Goal: Task Accomplishment & Management: Manage account settings

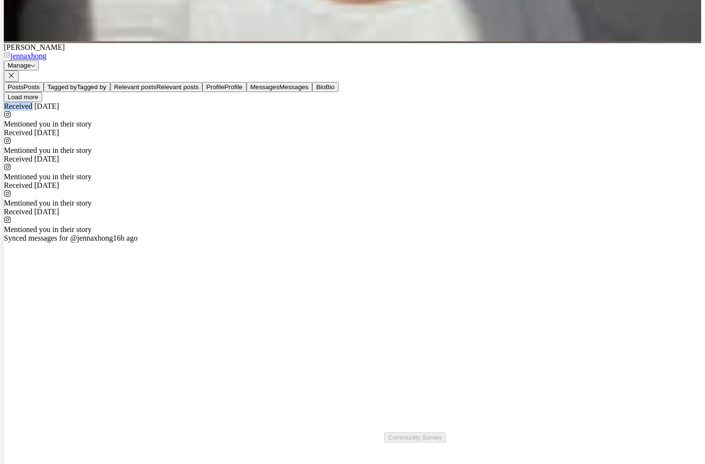
scroll to position [602, 0]
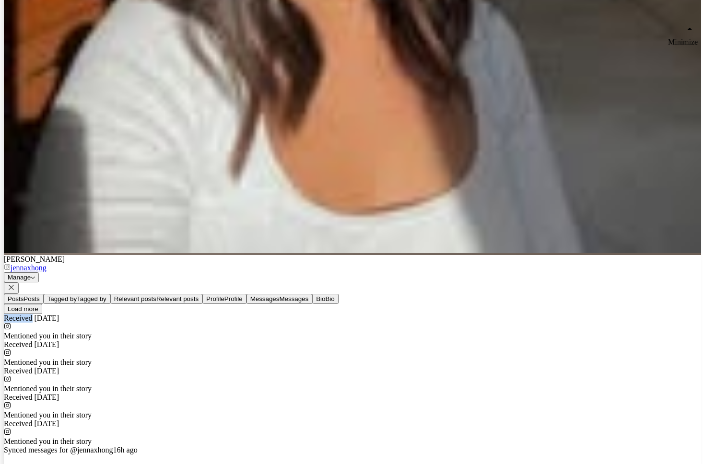
click at [15, 284] on icon at bounding box center [11, 287] width 7 height 7
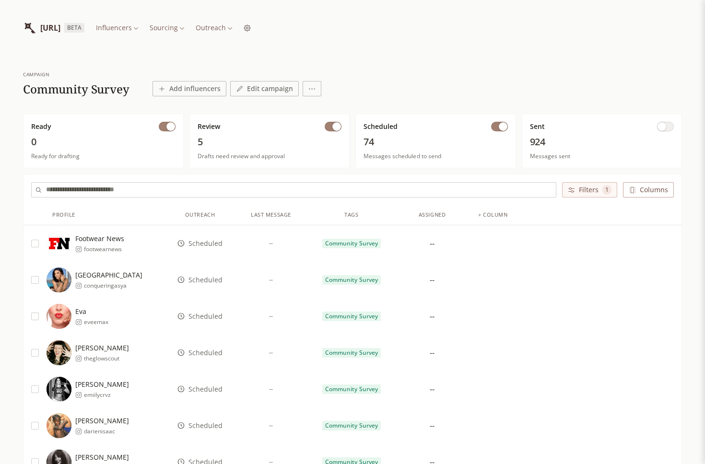
click at [202, 243] on span "Scheduled" at bounding box center [206, 244] width 34 height 10
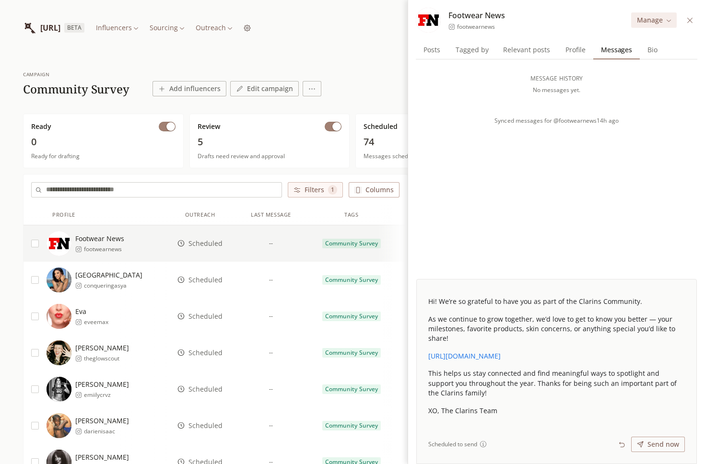
click at [206, 279] on span "Scheduled" at bounding box center [206, 280] width 34 height 10
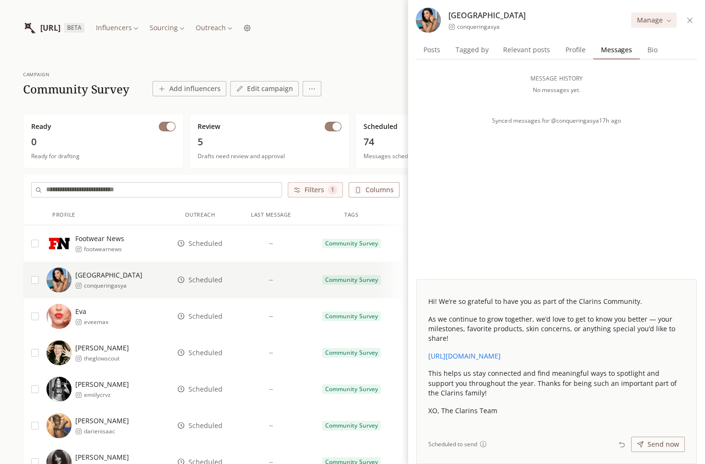
click at [206, 314] on span "Scheduled" at bounding box center [206, 317] width 34 height 10
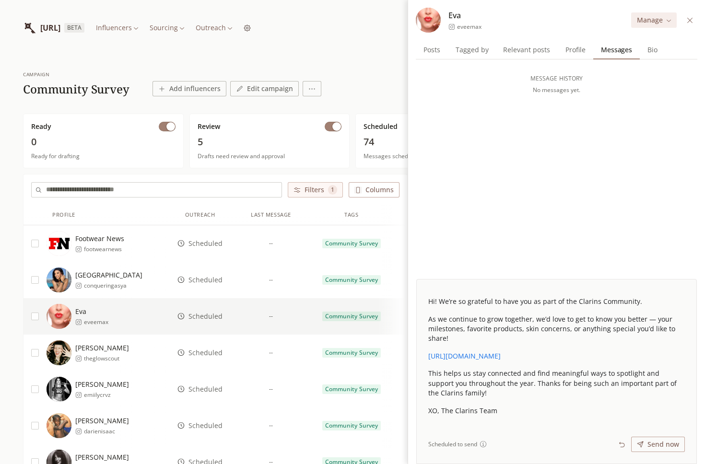
click at [208, 353] on span "Scheduled" at bounding box center [206, 353] width 34 height 10
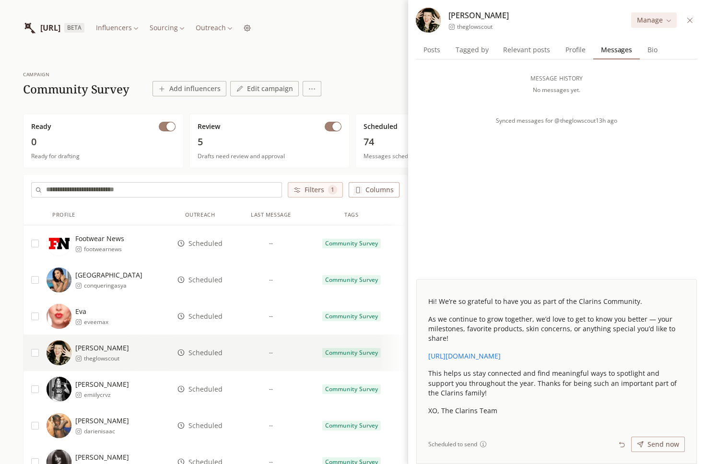
click at [198, 387] on span "Scheduled" at bounding box center [206, 390] width 34 height 10
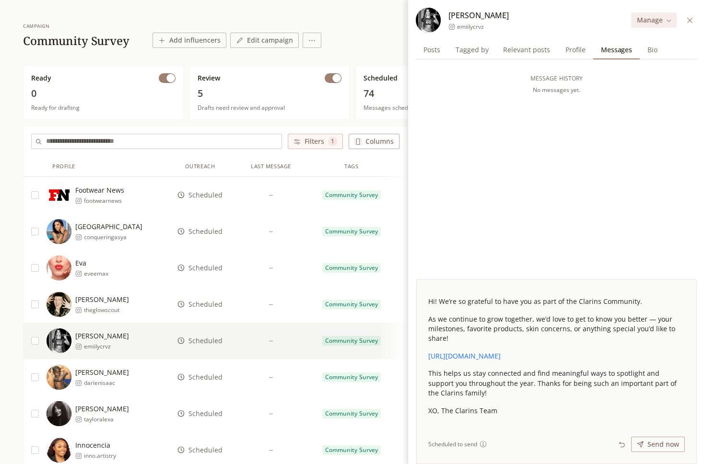
click at [205, 375] on span "Scheduled" at bounding box center [206, 378] width 34 height 10
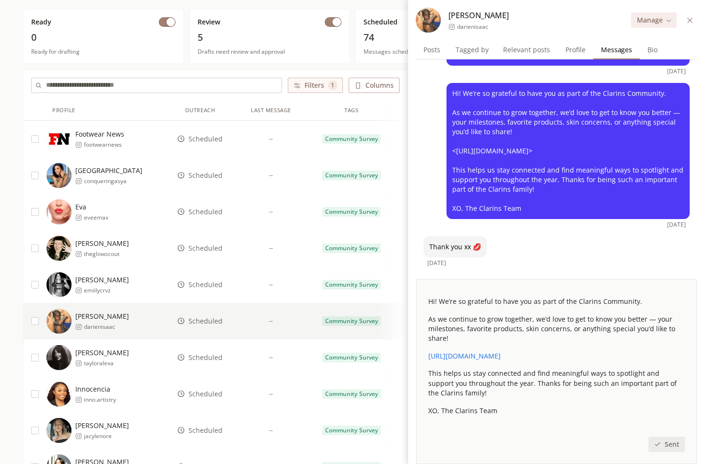
scroll to position [106, 0]
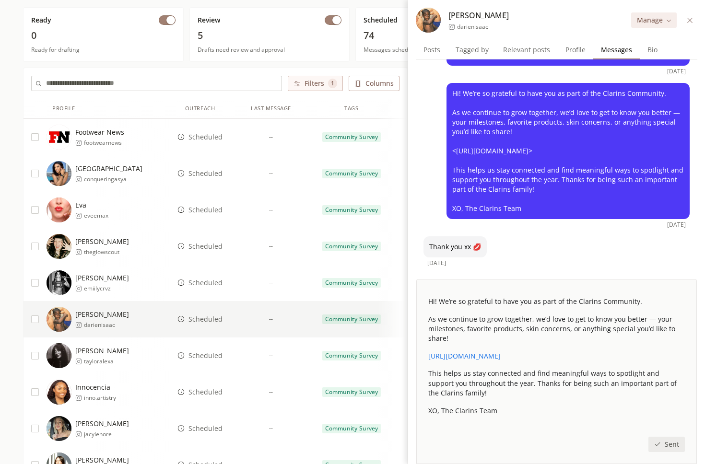
click at [213, 355] on span "Scheduled" at bounding box center [206, 356] width 34 height 10
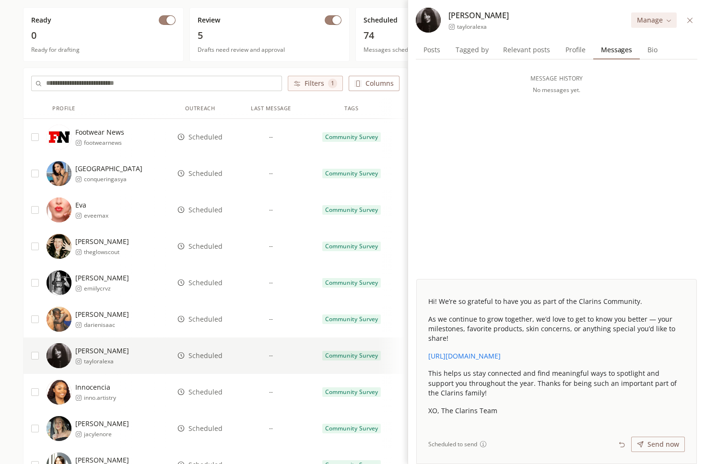
click at [213, 319] on span "Scheduled" at bounding box center [206, 320] width 34 height 10
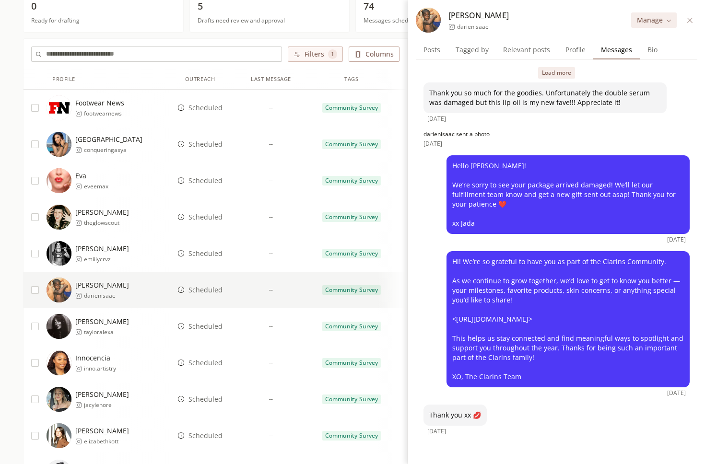
scroll to position [8, 0]
click at [197, 325] on span "Scheduled" at bounding box center [206, 327] width 34 height 10
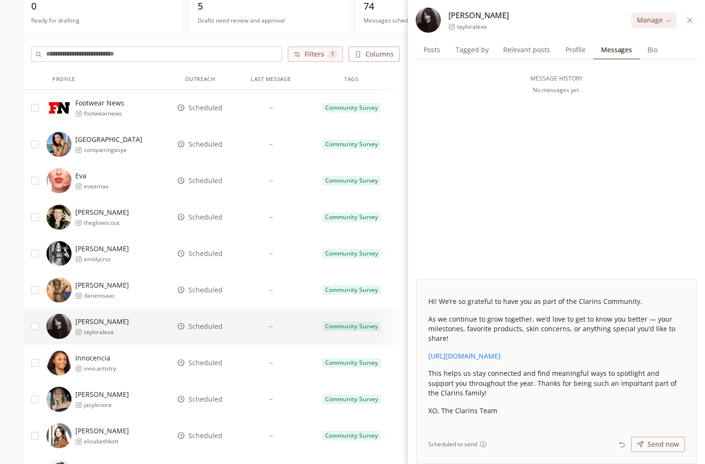
click at [208, 359] on span "Scheduled" at bounding box center [206, 363] width 34 height 10
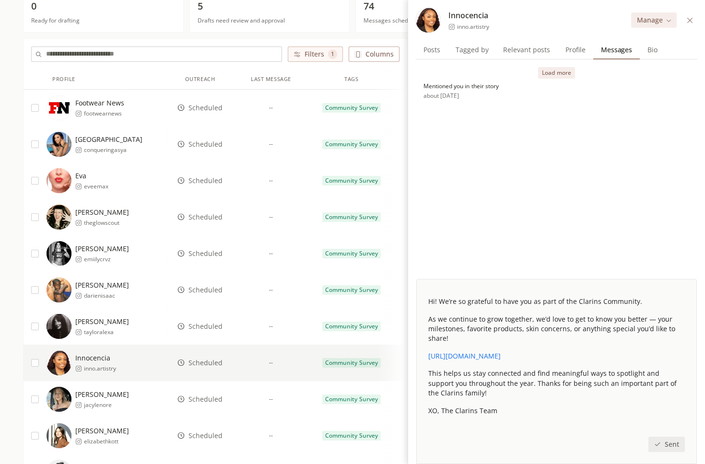
scroll to position [160, 0]
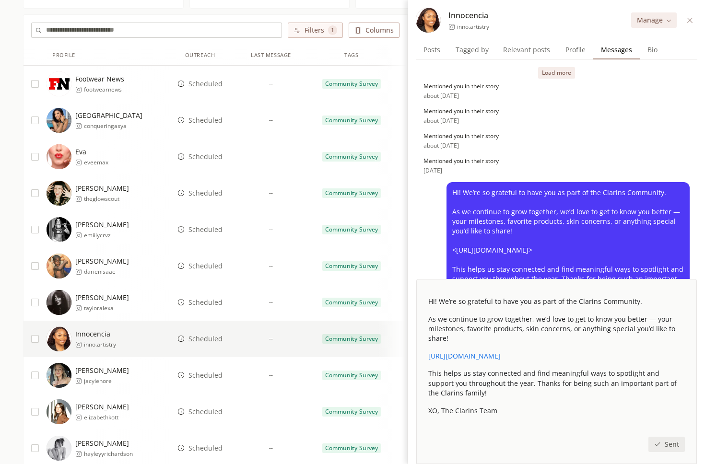
click at [208, 373] on span "Scheduled" at bounding box center [206, 376] width 34 height 10
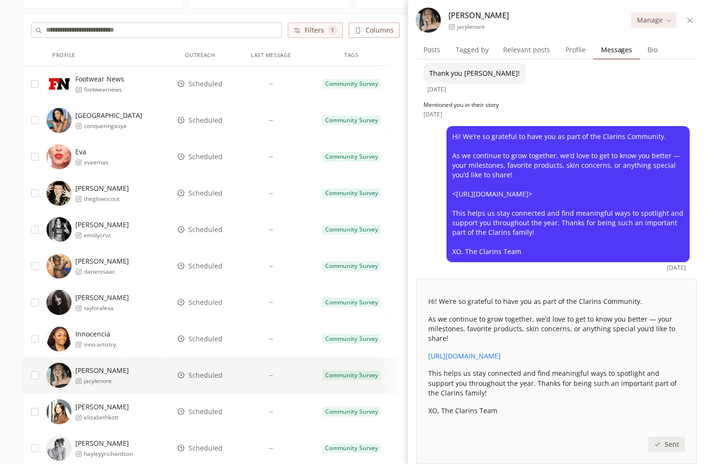
scroll to position [279, 0]
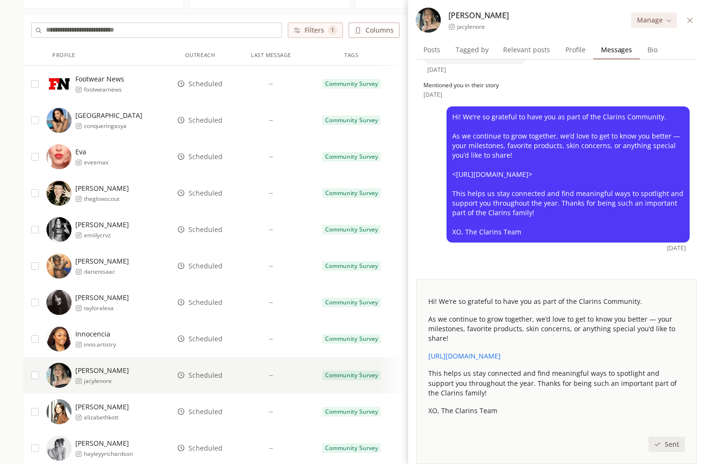
click at [204, 342] on span "Scheduled" at bounding box center [206, 339] width 34 height 10
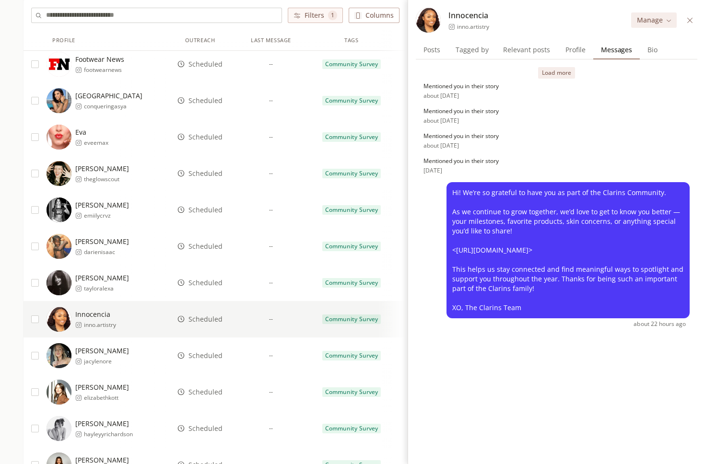
scroll to position [181, 0]
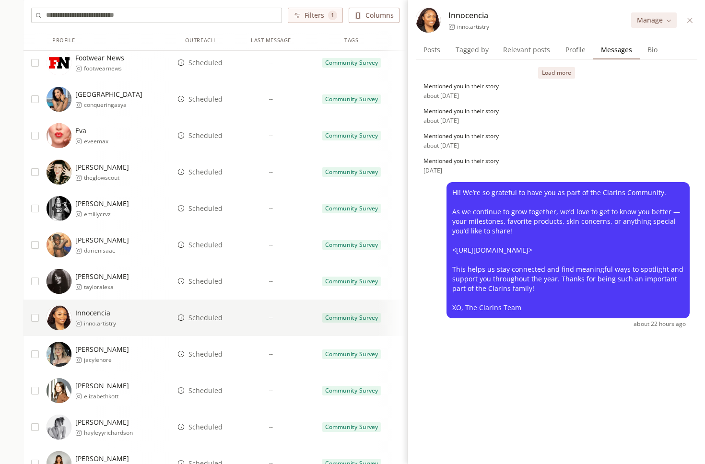
click at [212, 352] on span "Scheduled" at bounding box center [206, 355] width 34 height 10
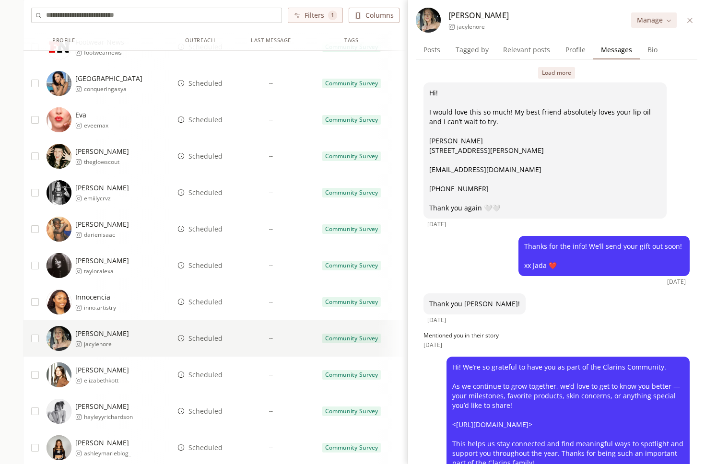
scroll to position [84, 0]
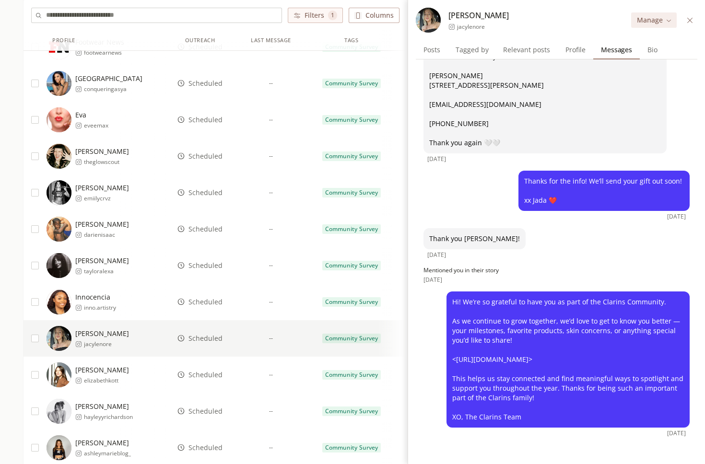
click at [215, 374] on span "Scheduled" at bounding box center [206, 375] width 34 height 10
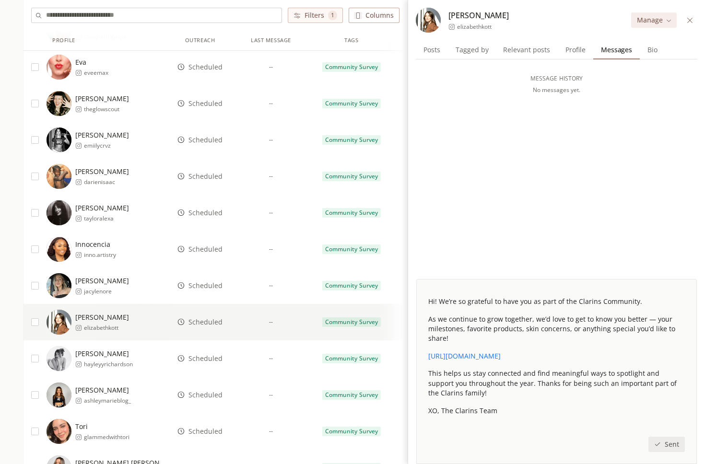
scroll to position [249, 0]
click at [210, 361] on span "Scheduled" at bounding box center [206, 359] width 34 height 10
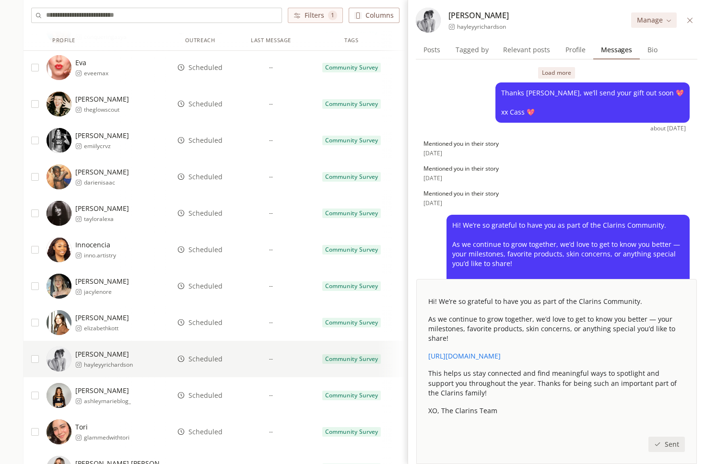
scroll to position [128, 0]
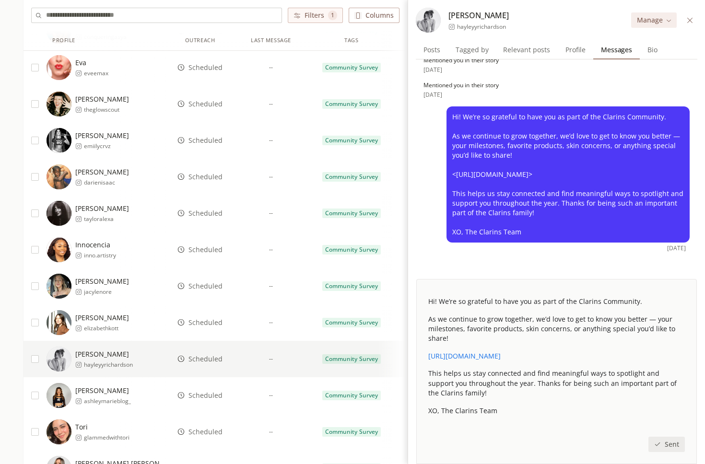
click at [209, 395] on span "Scheduled" at bounding box center [206, 396] width 34 height 10
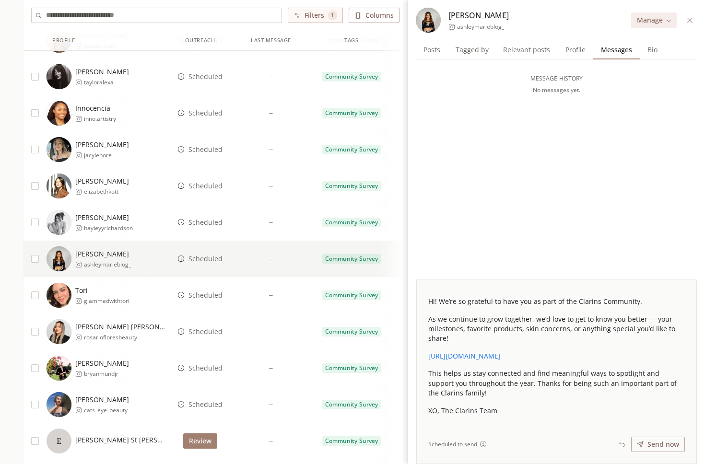
scroll to position [393, 0]
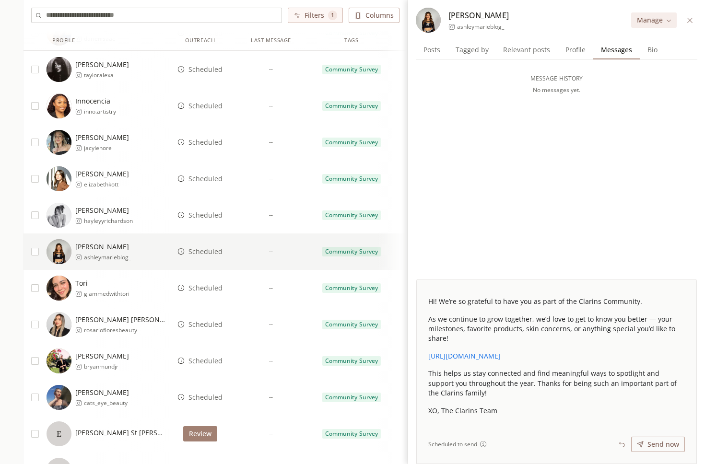
click at [216, 289] on span "Scheduled" at bounding box center [206, 288] width 34 height 10
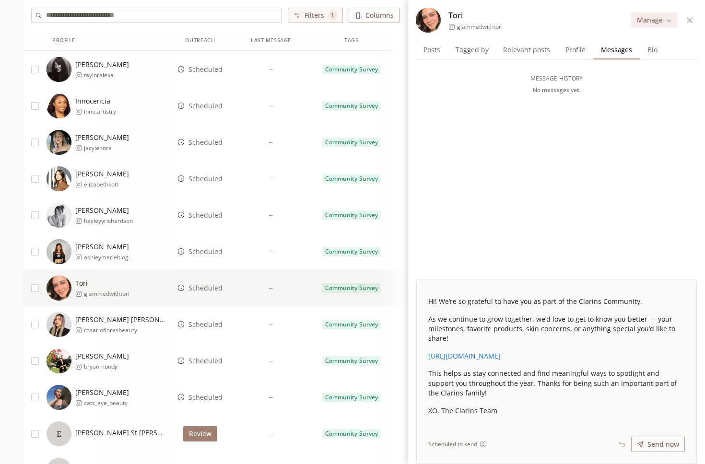
click at [210, 326] on span "Scheduled" at bounding box center [206, 325] width 34 height 10
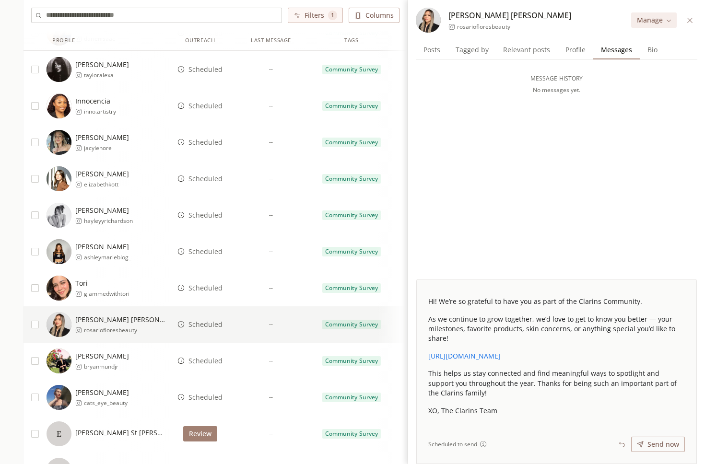
click at [207, 360] on span "Scheduled" at bounding box center [206, 361] width 34 height 10
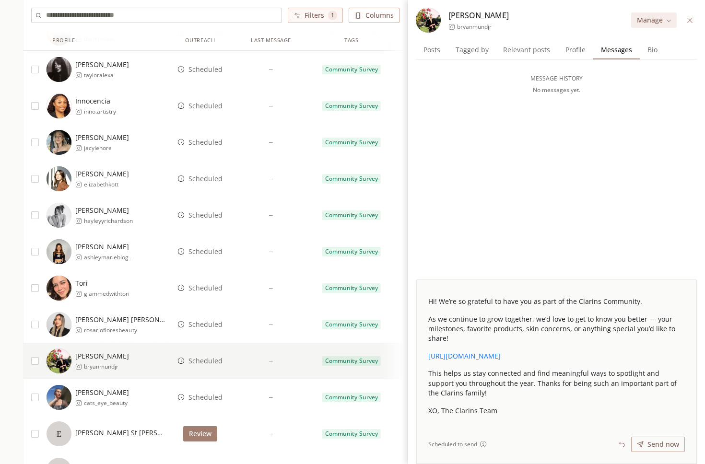
click at [204, 398] on span "Scheduled" at bounding box center [206, 398] width 34 height 10
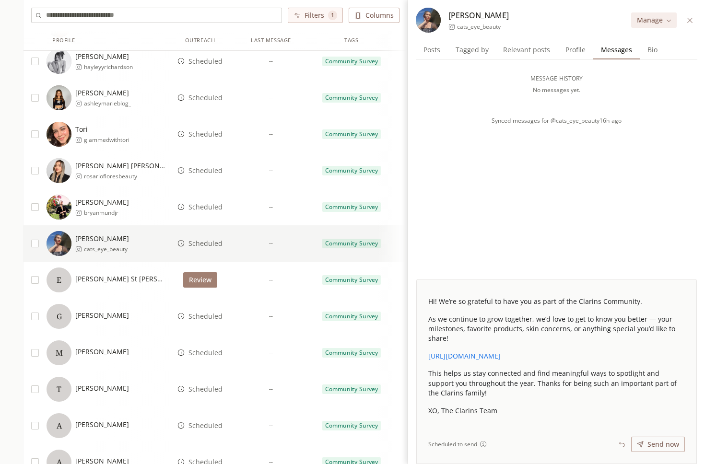
scroll to position [552, 0]
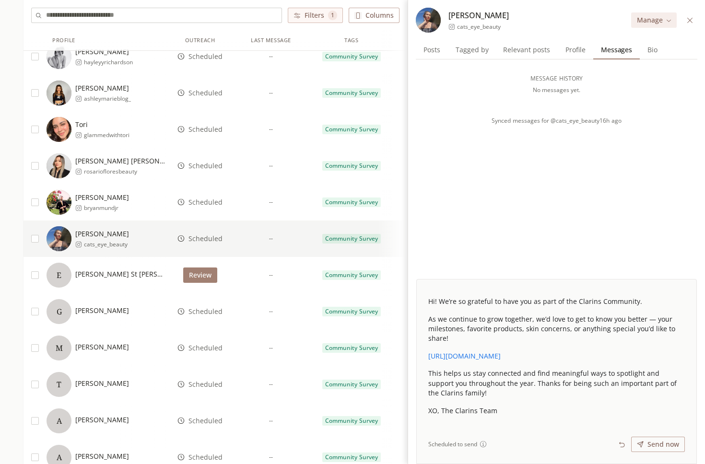
click at [206, 275] on button "Review" at bounding box center [200, 275] width 34 height 15
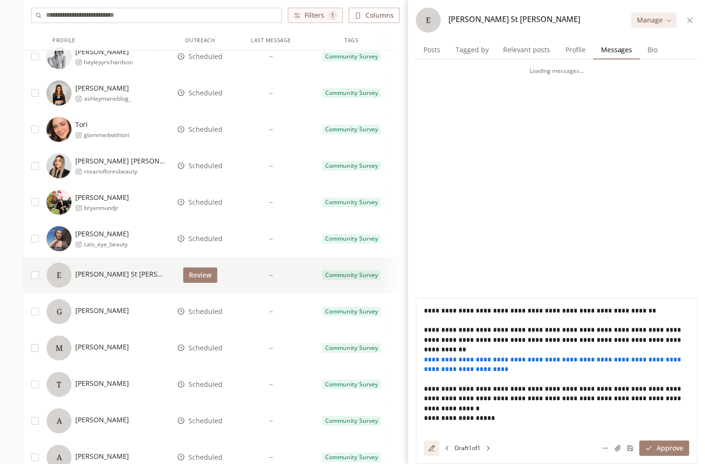
click at [205, 313] on span "Scheduled" at bounding box center [206, 312] width 34 height 10
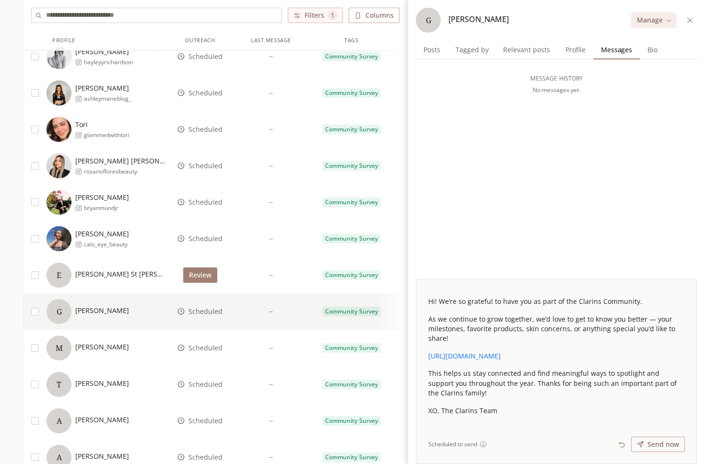
click at [210, 350] on span "Scheduled" at bounding box center [206, 348] width 34 height 10
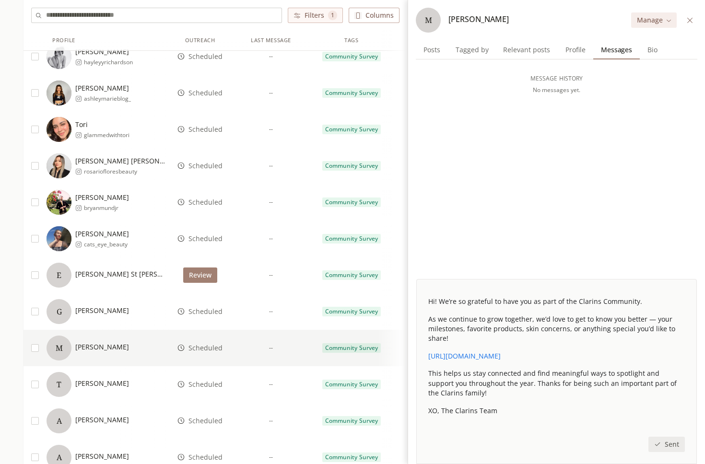
click at [208, 380] on span "Scheduled" at bounding box center [206, 385] width 34 height 10
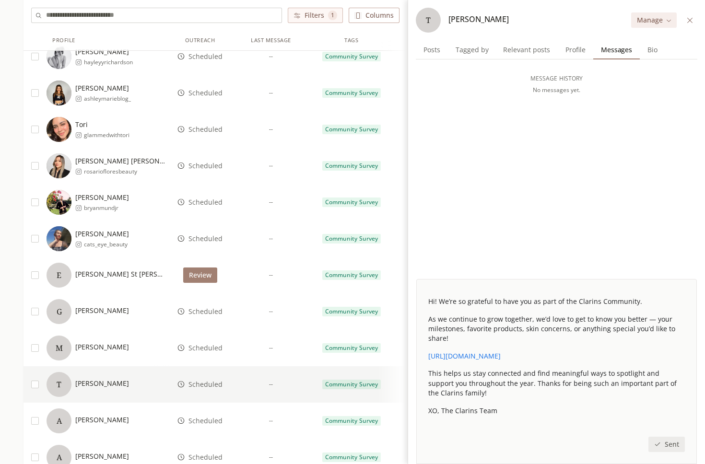
click at [206, 417] on span "Scheduled" at bounding box center [206, 421] width 34 height 10
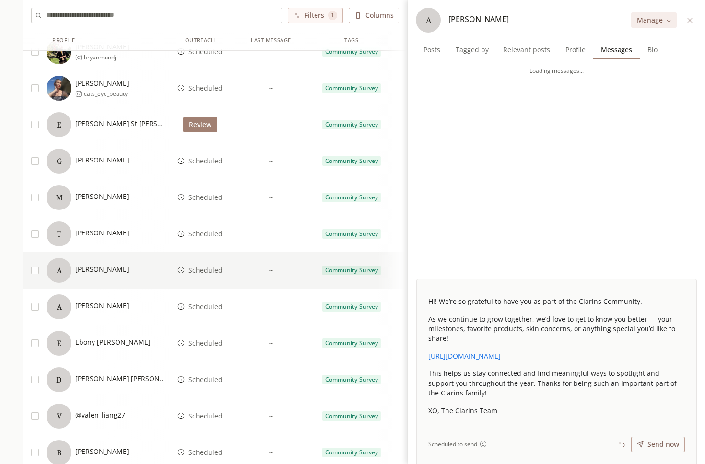
scroll to position [703, 0]
click at [206, 305] on span "Scheduled" at bounding box center [206, 307] width 34 height 10
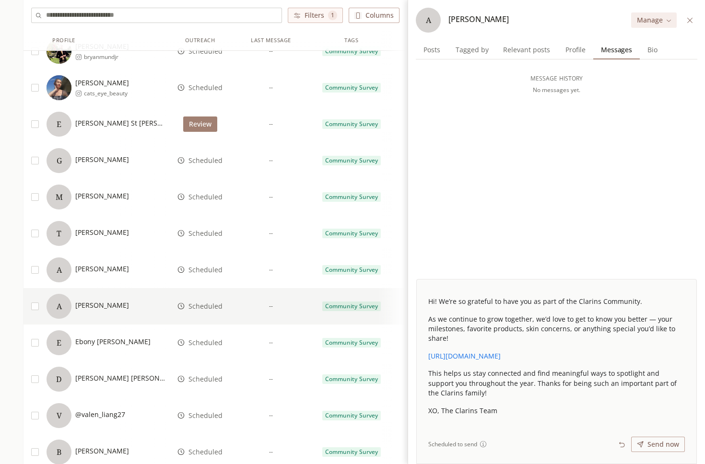
click at [205, 340] on span "Scheduled" at bounding box center [206, 343] width 34 height 10
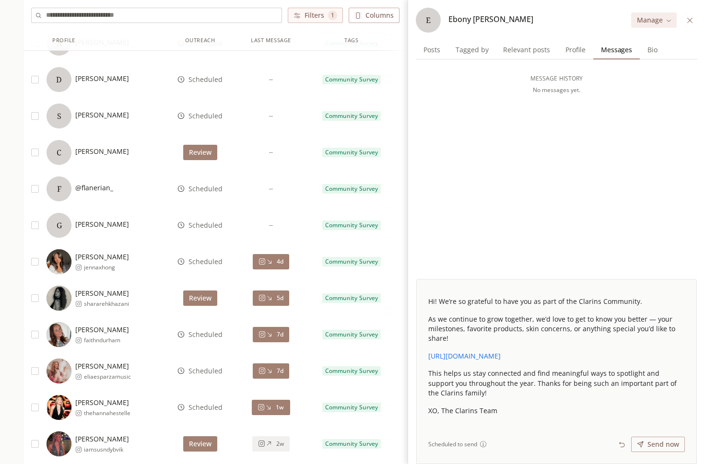
scroll to position [1220, 0]
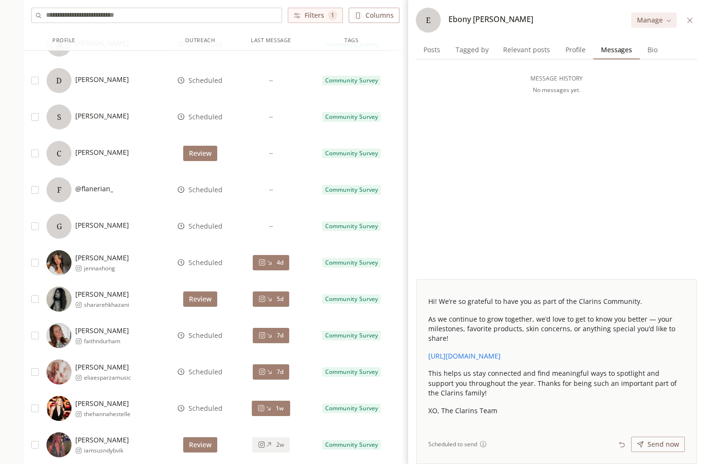
click at [202, 262] on span "Scheduled" at bounding box center [206, 263] width 34 height 10
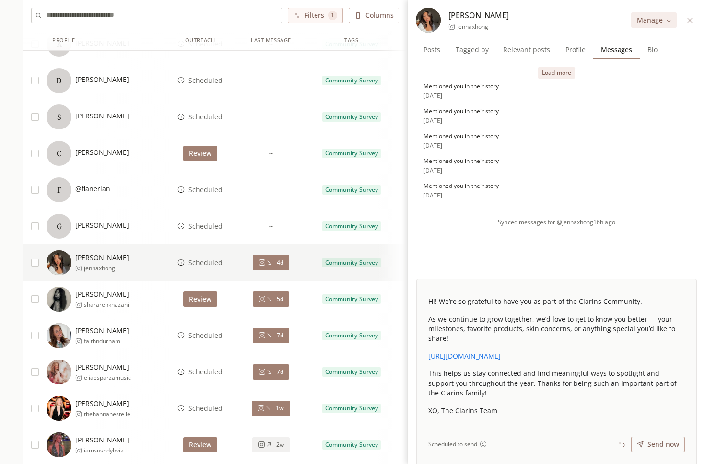
click at [205, 338] on span "Scheduled" at bounding box center [206, 336] width 34 height 10
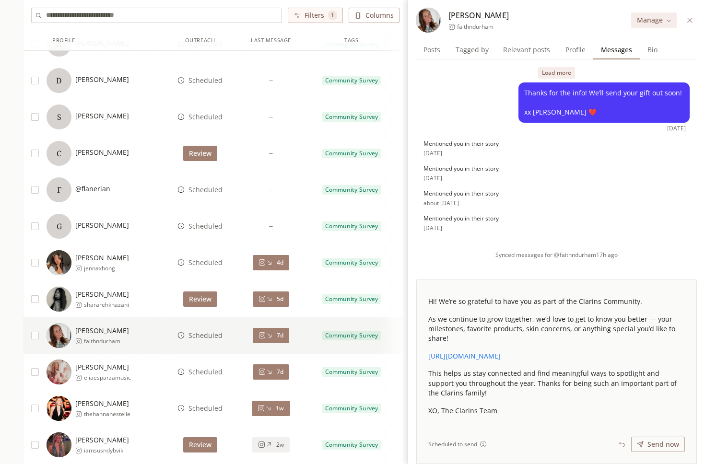
click at [204, 372] on span "Scheduled" at bounding box center [206, 372] width 34 height 10
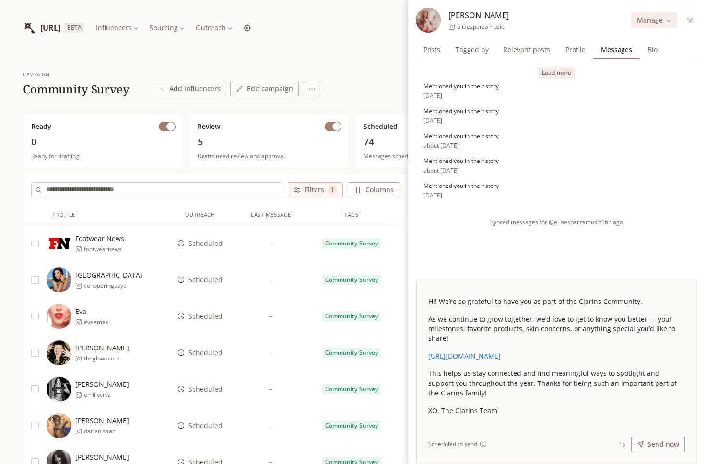
click at [690, 23] on icon at bounding box center [689, 20] width 7 height 7
click at [688, 23] on icon at bounding box center [689, 20] width 7 height 7
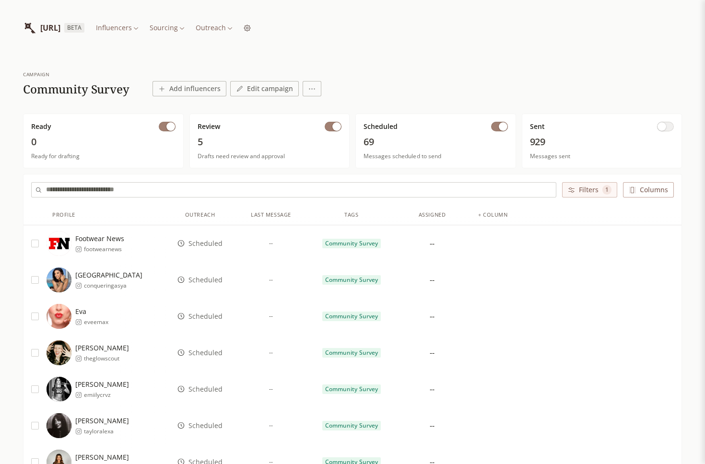
click at [499, 125] on span "button" at bounding box center [503, 126] width 9 height 9
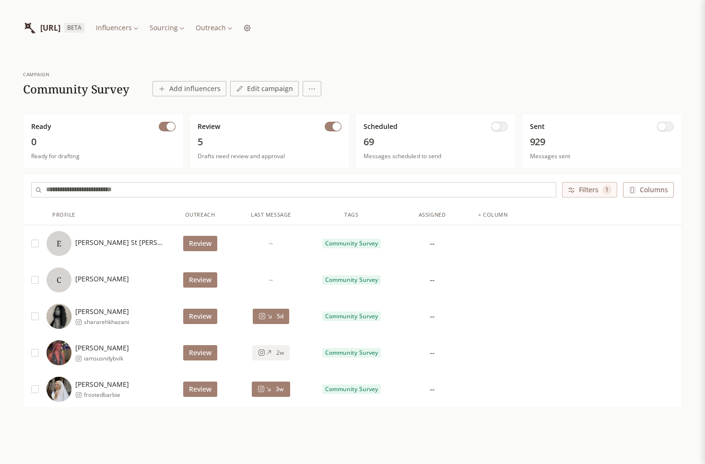
scroll to position [36, 0]
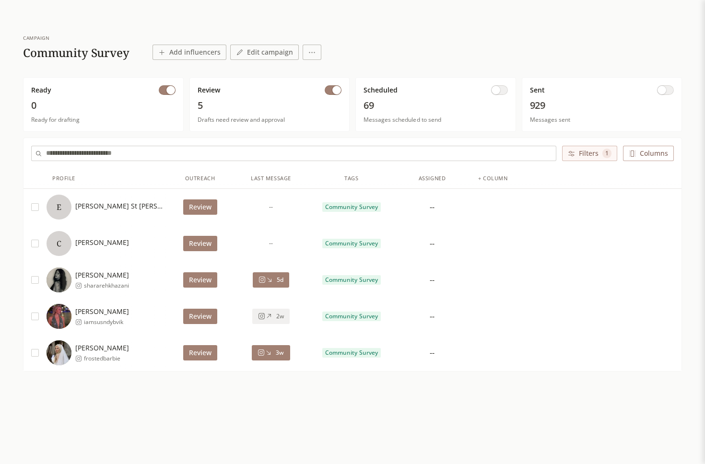
click at [201, 309] on button "Review" at bounding box center [200, 316] width 34 height 15
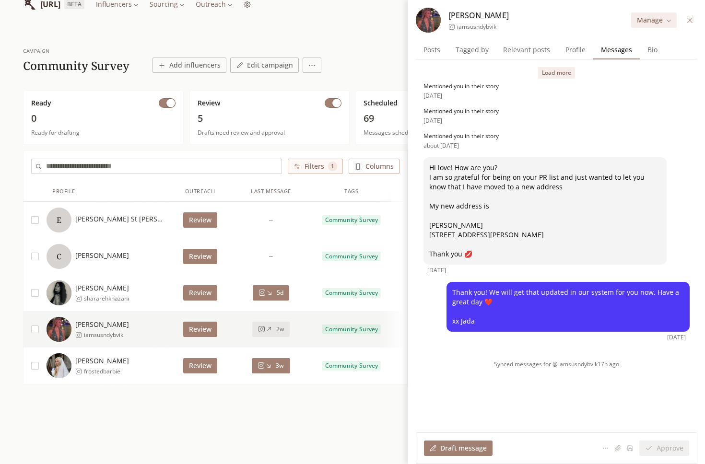
scroll to position [21, 0]
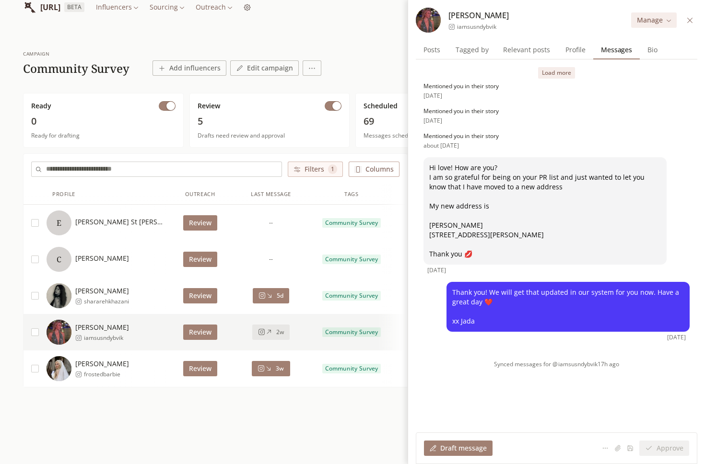
click at [548, 76] on button "Load more" at bounding box center [556, 73] width 36 height 12
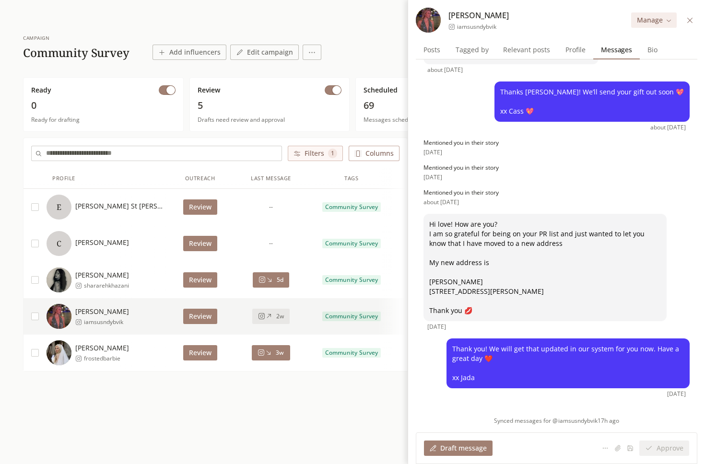
scroll to position [289, 0]
click at [200, 281] on button "Review" at bounding box center [200, 279] width 34 height 15
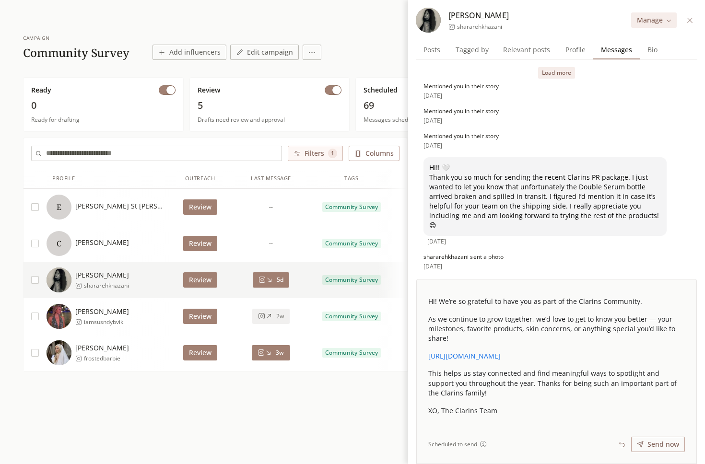
scroll to position [26, 0]
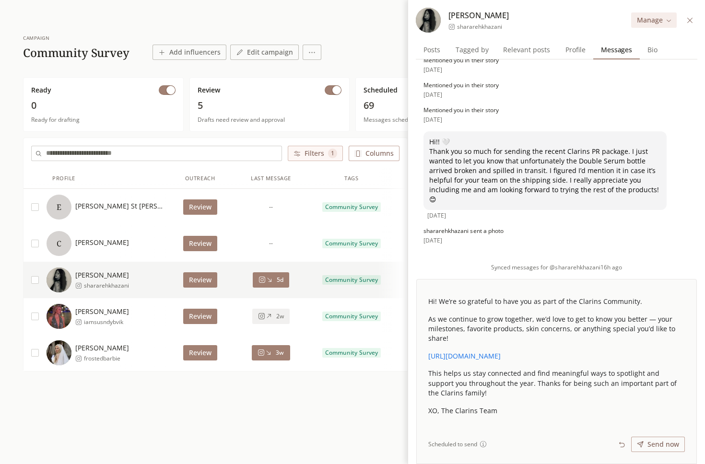
click at [203, 357] on button "Review" at bounding box center [200, 352] width 34 height 15
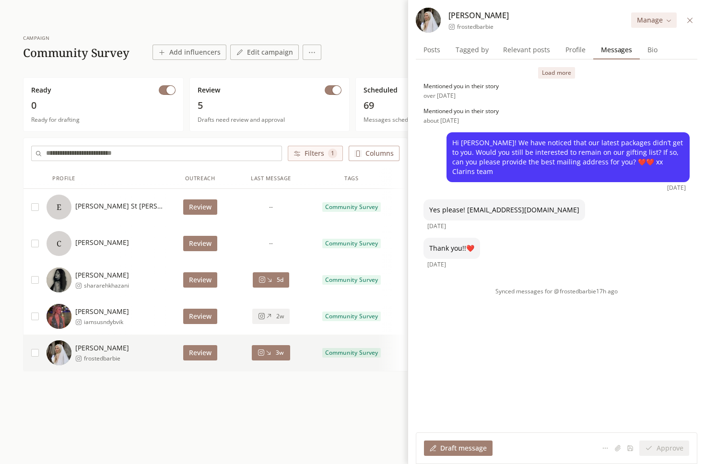
click at [464, 447] on div "Draft message" at bounding box center [458, 449] width 57 height 10
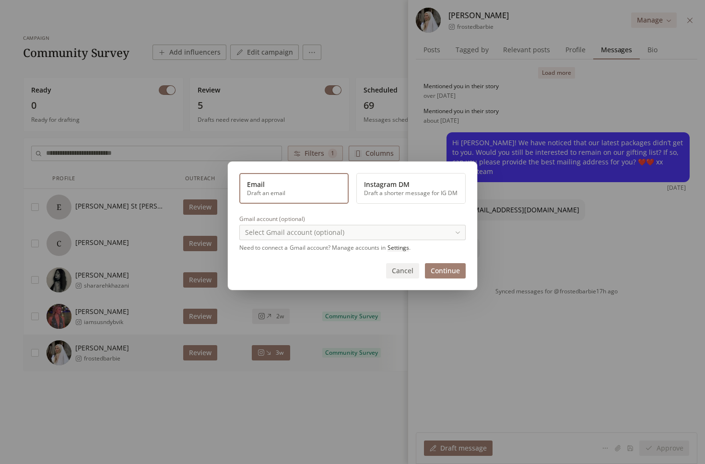
click at [436, 200] on button "Instagram DM Draft a shorter message for IG DM" at bounding box center [410, 188] width 109 height 31
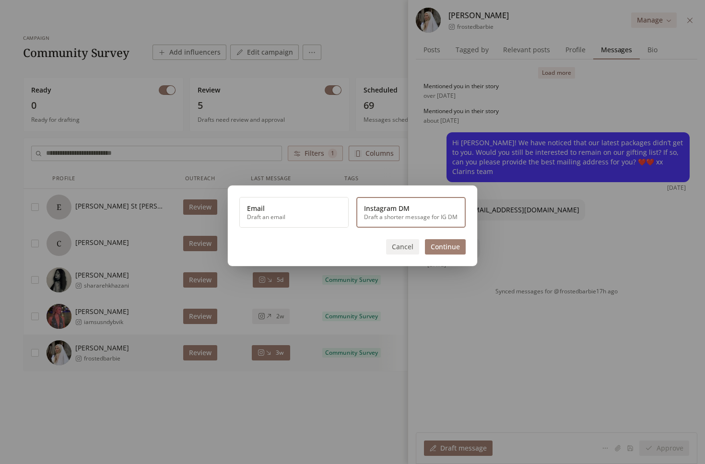
click at [444, 248] on button "Continue" at bounding box center [445, 246] width 41 height 15
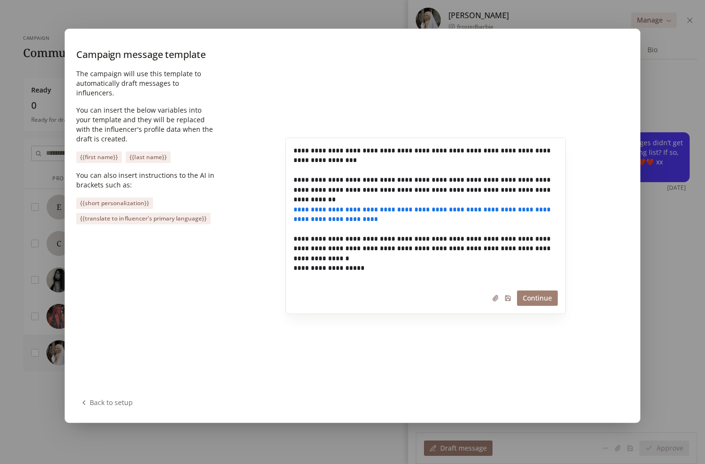
click at [117, 401] on button "Back to setup" at bounding box center [106, 402] width 60 height 13
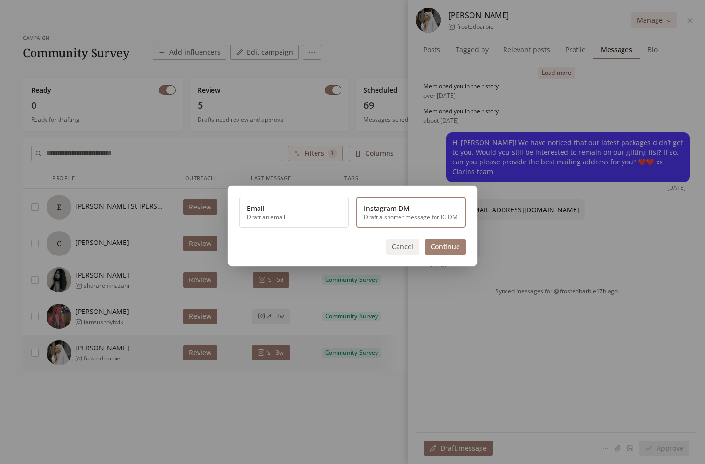
click at [403, 245] on button "Cancel" at bounding box center [402, 246] width 33 height 15
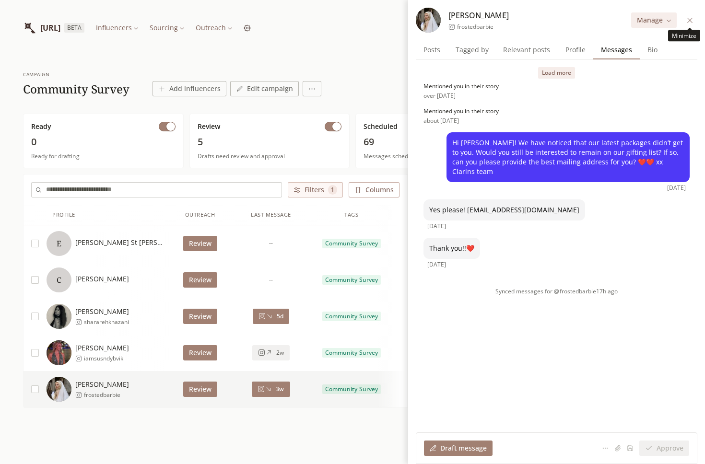
click at [689, 21] on icon at bounding box center [689, 19] width 5 height 5
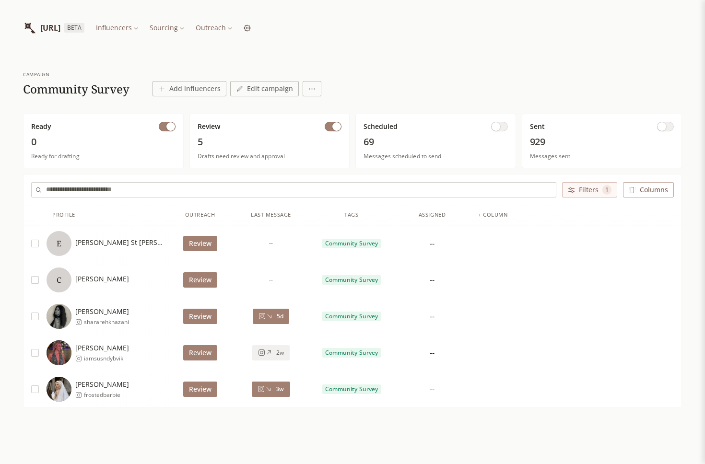
click at [270, 31] on html "INFLUENCERLIST.AI BETA Influencers Sourcing Outreach campaign Community Survey …" at bounding box center [352, 250] width 705 height 501
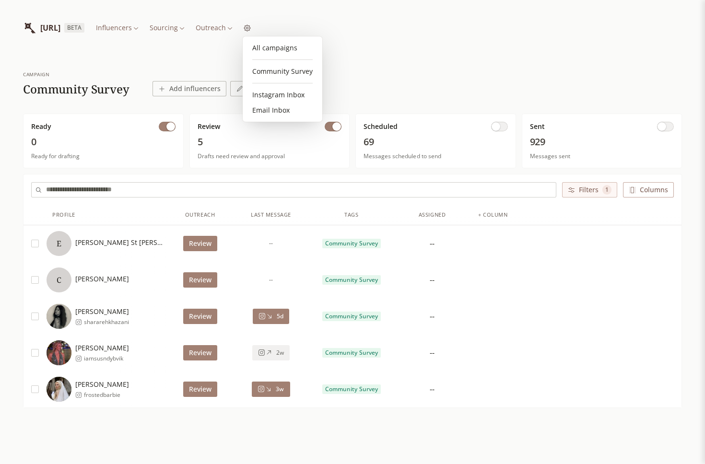
click at [286, 32] on html "INFLUENCERLIST.AI BETA Influencers Sourcing Outreach campaign Community Survey …" at bounding box center [352, 250] width 705 height 501
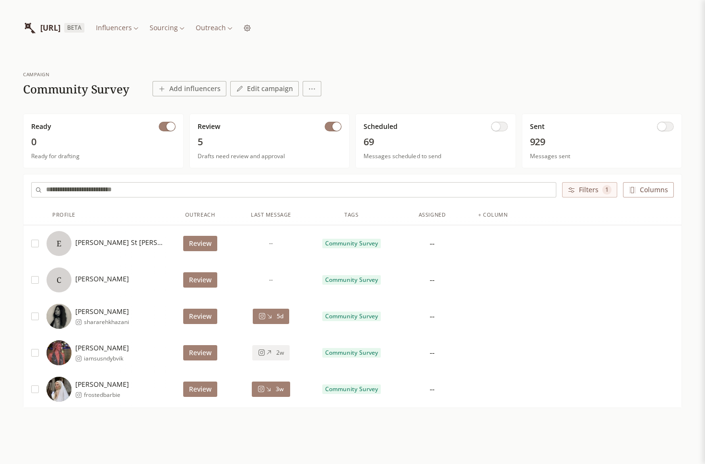
click at [293, 32] on html "INFLUENCERLIST.AI BETA Influencers Sourcing Outreach campaign Community Survey …" at bounding box center [352, 250] width 705 height 501
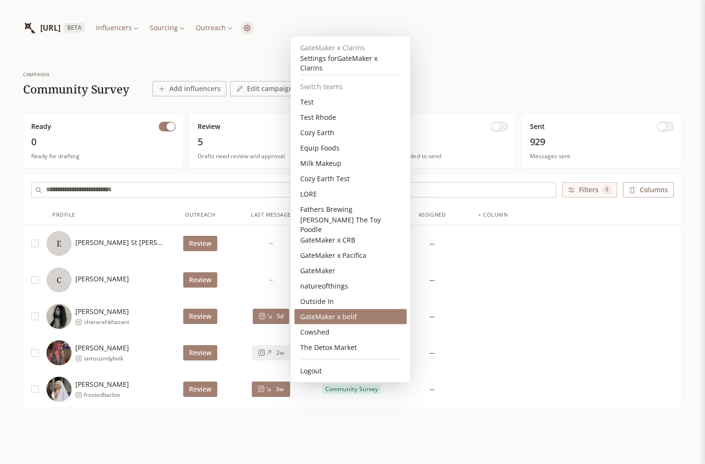
click at [350, 315] on div "GateMaker x belif" at bounding box center [351, 316] width 112 height 15
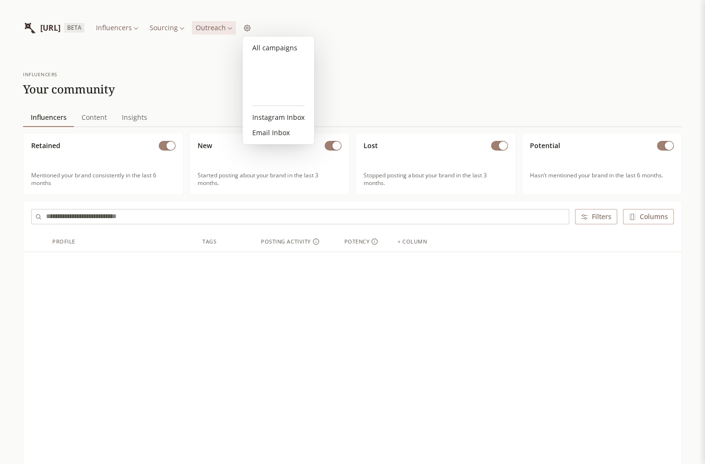
click at [260, 28] on html "[URL] BETA Influencers Sourcing Outreach influencers Your community Influencers…" at bounding box center [352, 419] width 705 height 838
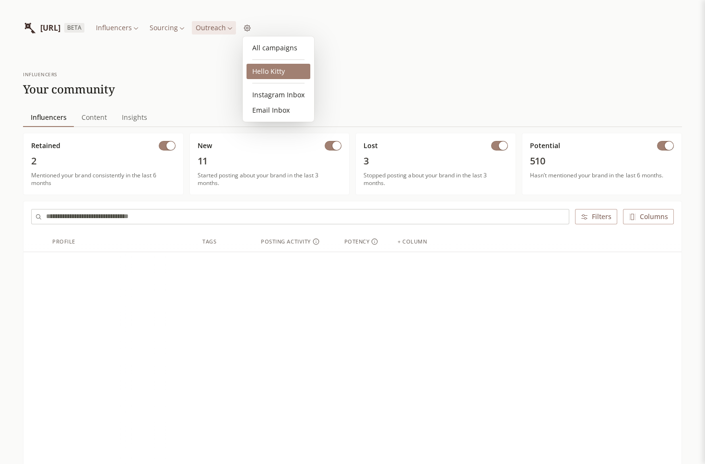
click at [265, 76] on link "Hello Kitty" at bounding box center [279, 71] width 64 height 15
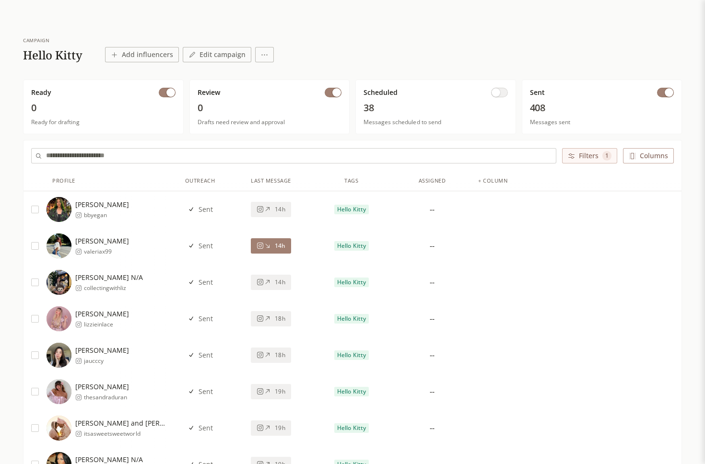
scroll to position [43, 0]
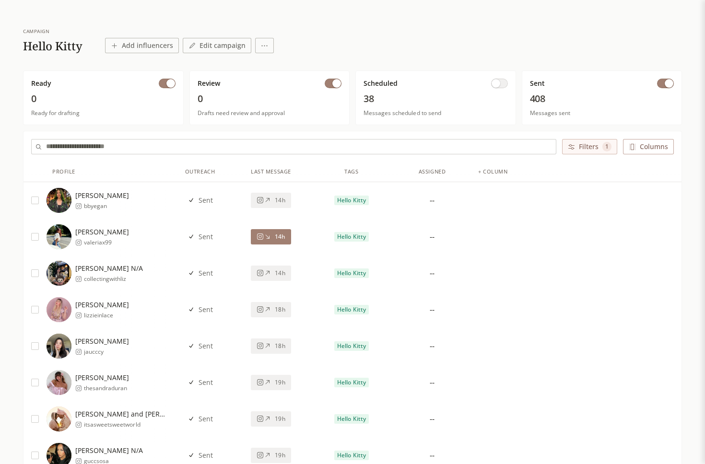
click at [498, 83] on span "button" at bounding box center [496, 83] width 9 height 9
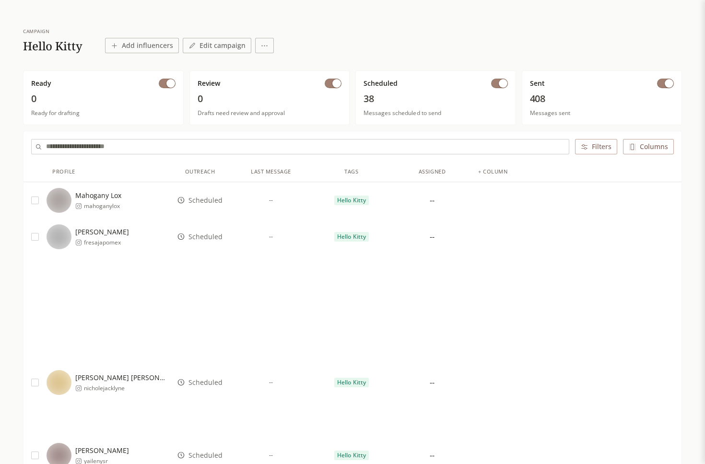
click at [661, 81] on button "button" at bounding box center [665, 84] width 17 height 10
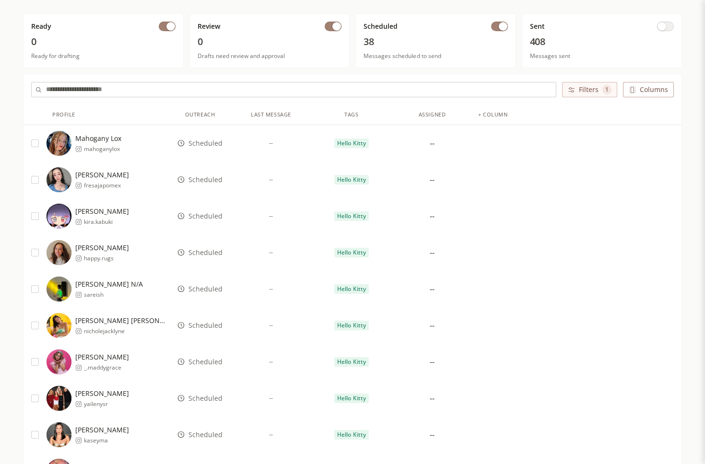
scroll to position [93, 0]
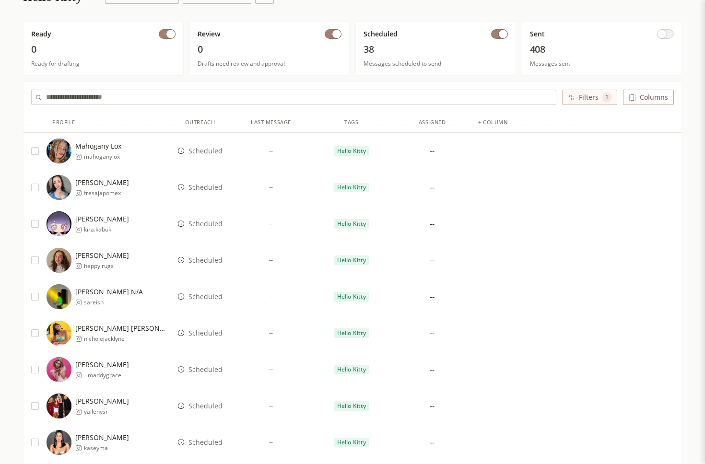
click at [203, 149] on span "Scheduled" at bounding box center [206, 151] width 34 height 10
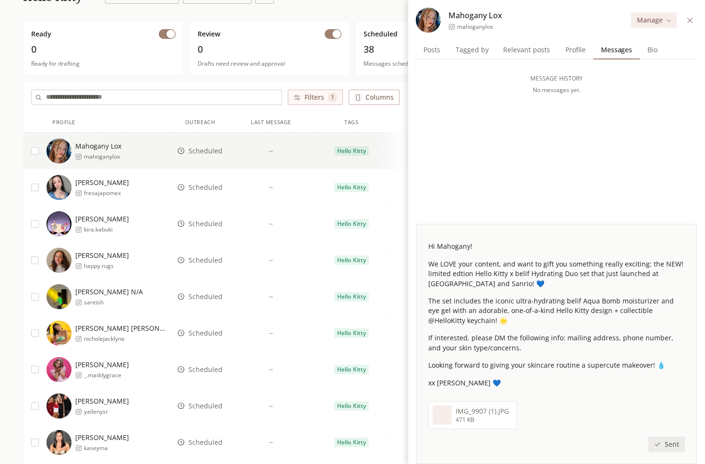
click at [203, 188] on span "Scheduled" at bounding box center [206, 188] width 34 height 10
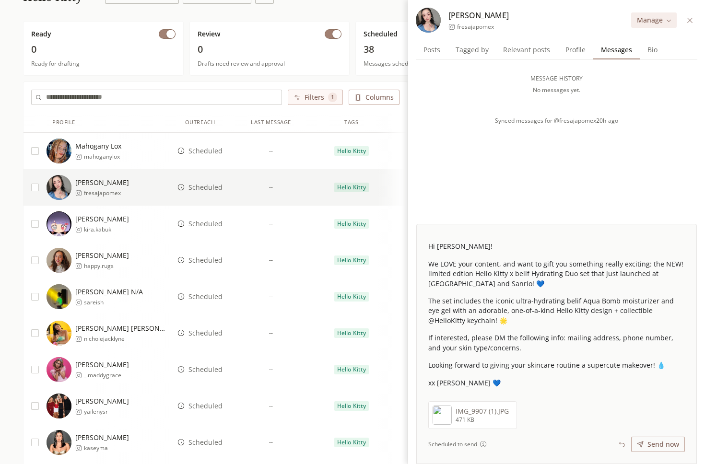
click at [197, 222] on span "Scheduled" at bounding box center [206, 224] width 34 height 10
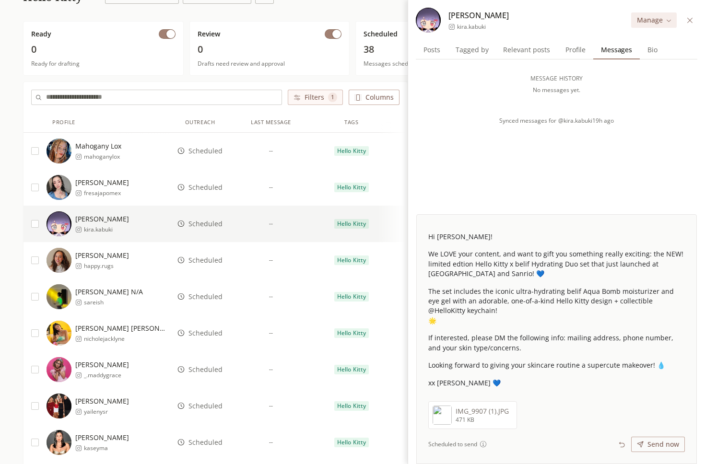
click at [200, 262] on span "Scheduled" at bounding box center [206, 261] width 34 height 10
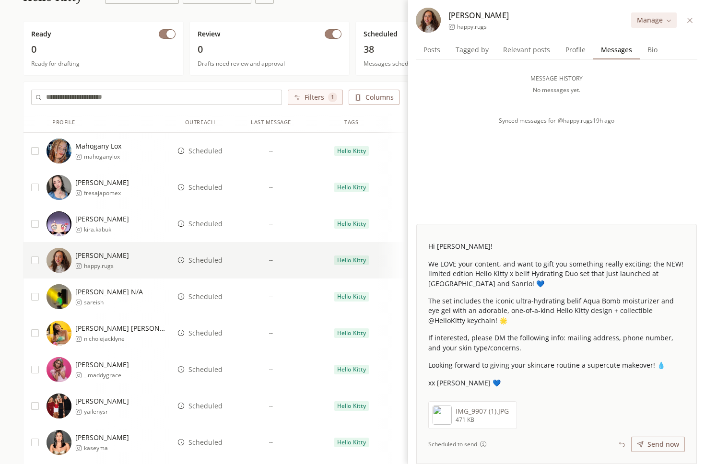
click at [200, 300] on span "Scheduled" at bounding box center [206, 297] width 34 height 10
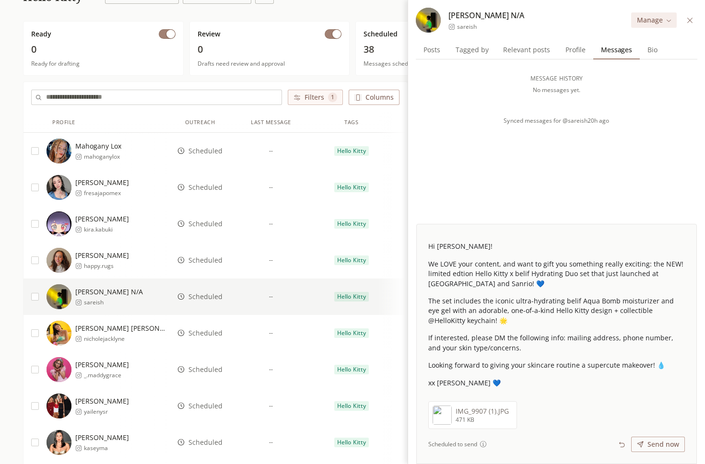
click at [200, 335] on span "Scheduled" at bounding box center [206, 334] width 34 height 10
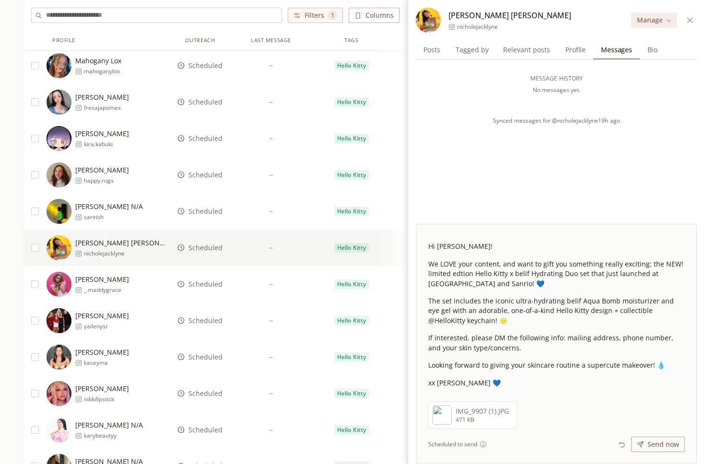
scroll to position [178, 0]
click at [206, 283] on span "Scheduled" at bounding box center [206, 284] width 34 height 10
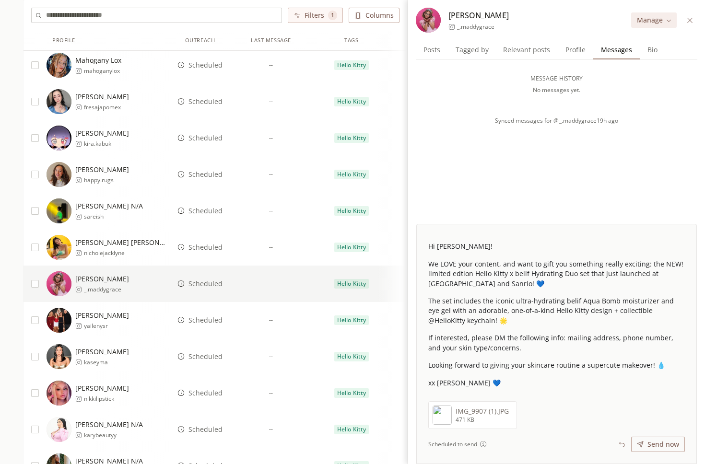
click at [205, 319] on span "Scheduled" at bounding box center [206, 321] width 34 height 10
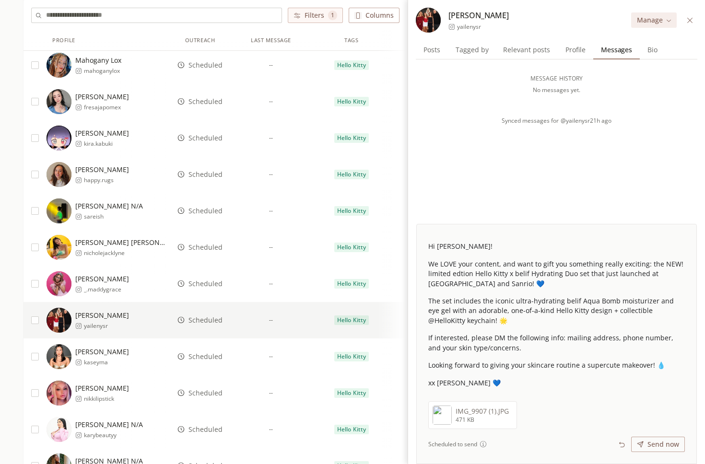
click at [205, 359] on span "Scheduled" at bounding box center [206, 357] width 34 height 10
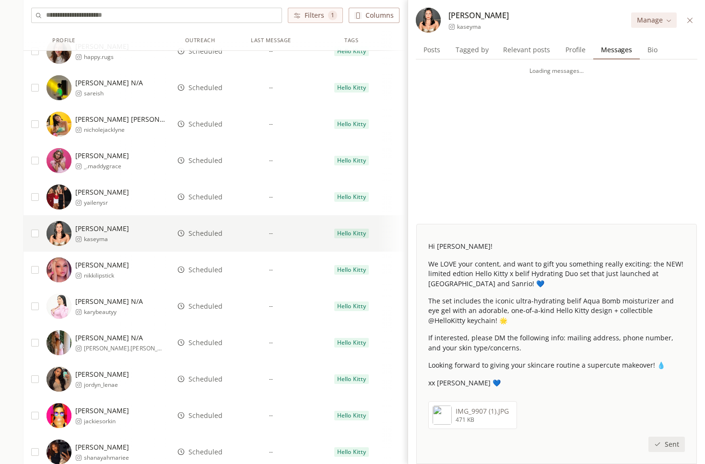
scroll to position [321, 0]
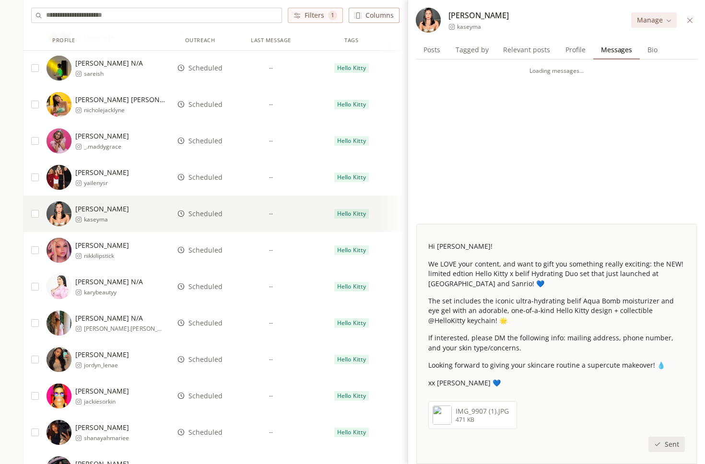
click at [202, 250] on span "Scheduled" at bounding box center [206, 251] width 34 height 10
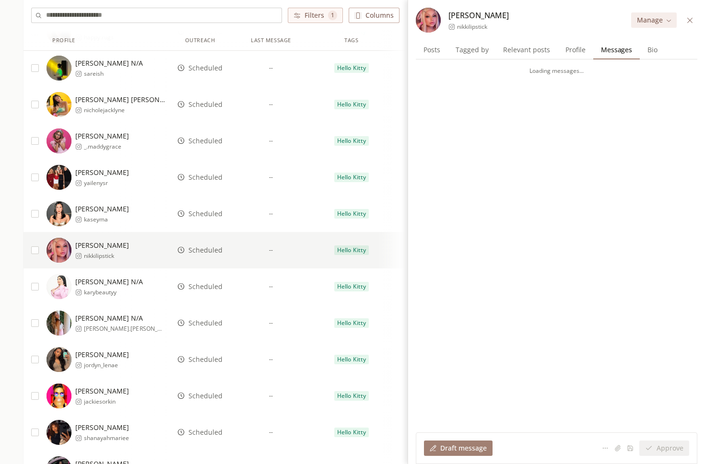
click at [203, 214] on span "Scheduled" at bounding box center [206, 214] width 34 height 10
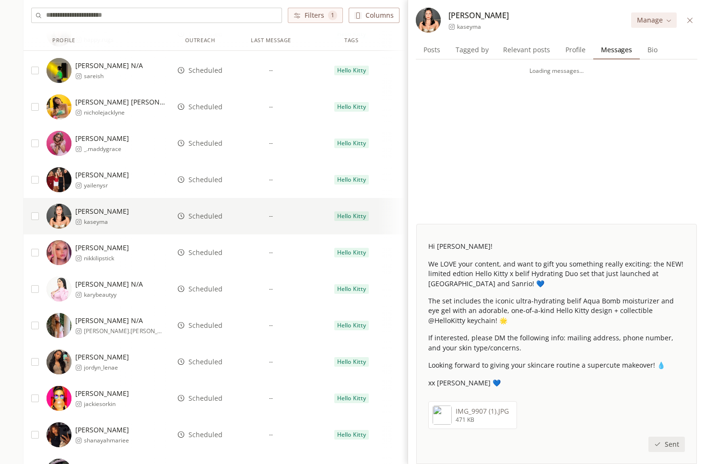
scroll to position [320, 0]
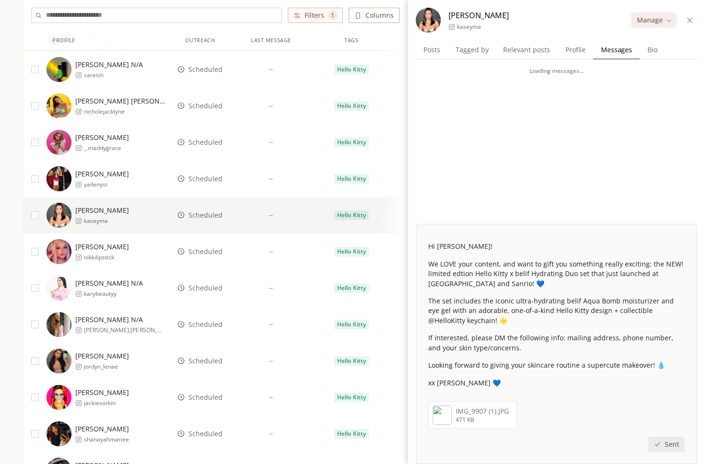
click at [210, 252] on span "Scheduled" at bounding box center [206, 252] width 34 height 10
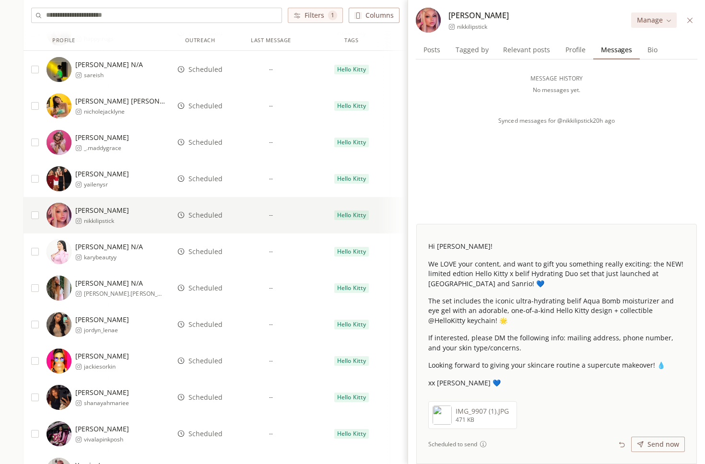
click at [208, 176] on span "Scheduled" at bounding box center [206, 179] width 34 height 10
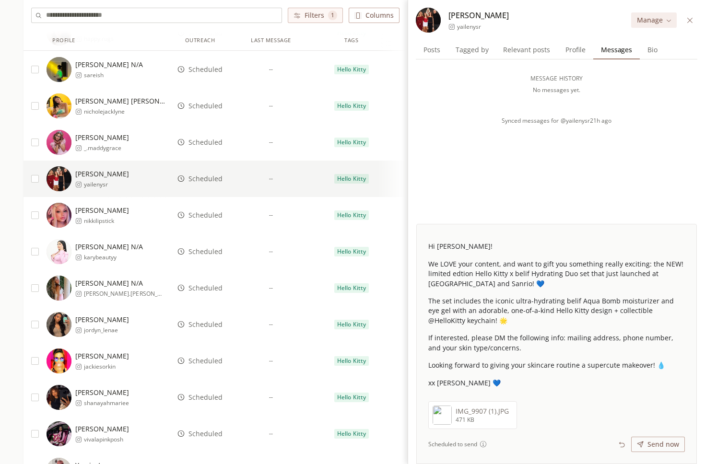
click at [208, 218] on span "Scheduled" at bounding box center [206, 216] width 34 height 10
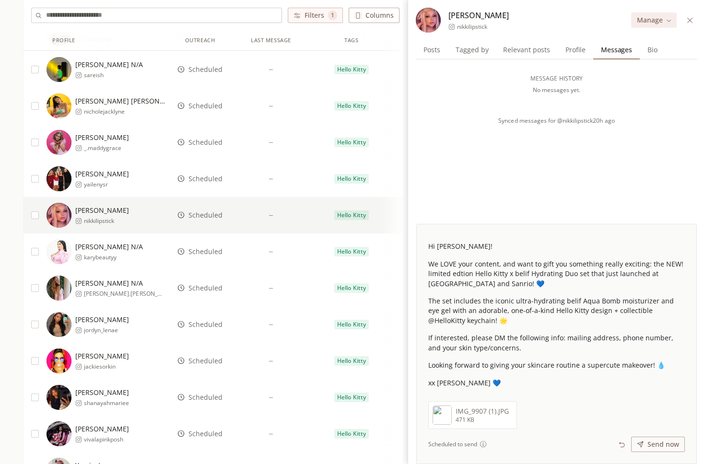
click at [208, 253] on span "Scheduled" at bounding box center [206, 252] width 34 height 10
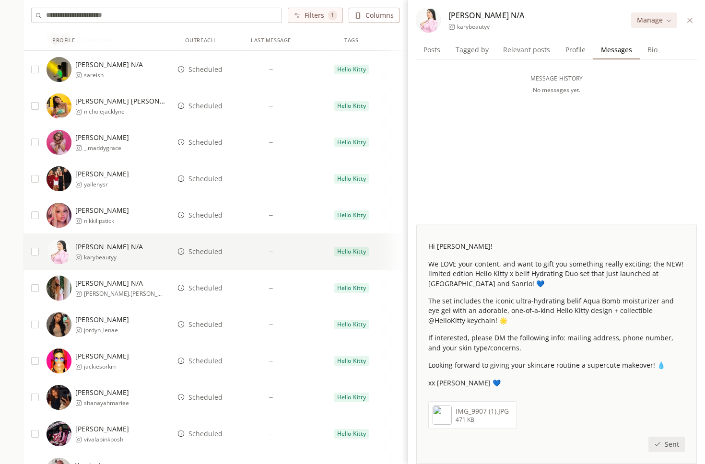
click at [207, 290] on span "Scheduled" at bounding box center [206, 288] width 34 height 10
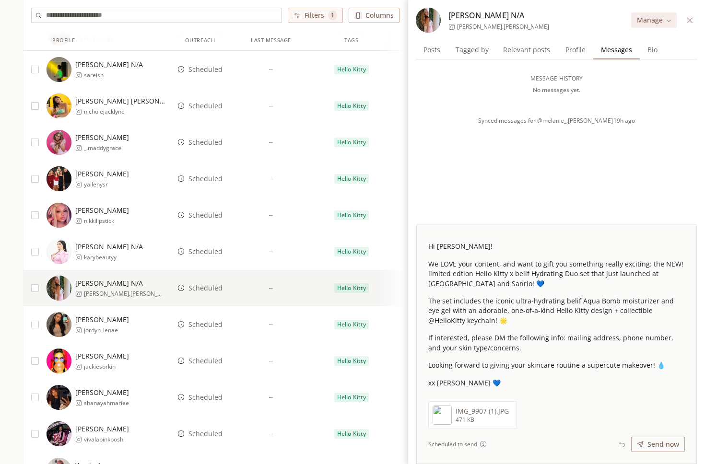
click at [209, 325] on span "Scheduled" at bounding box center [206, 325] width 34 height 10
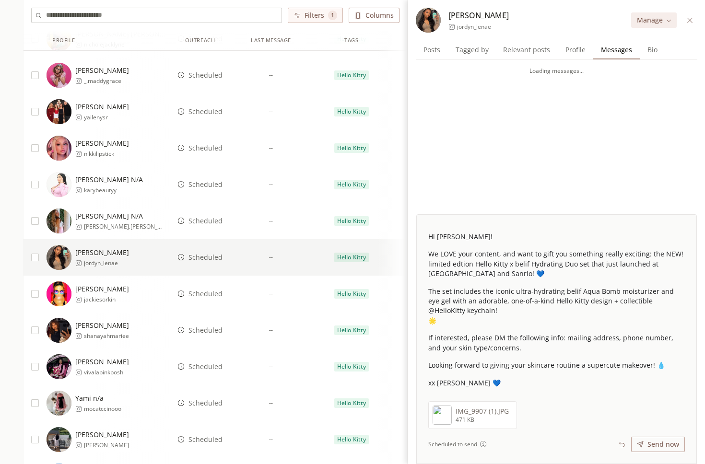
scroll to position [393, 0]
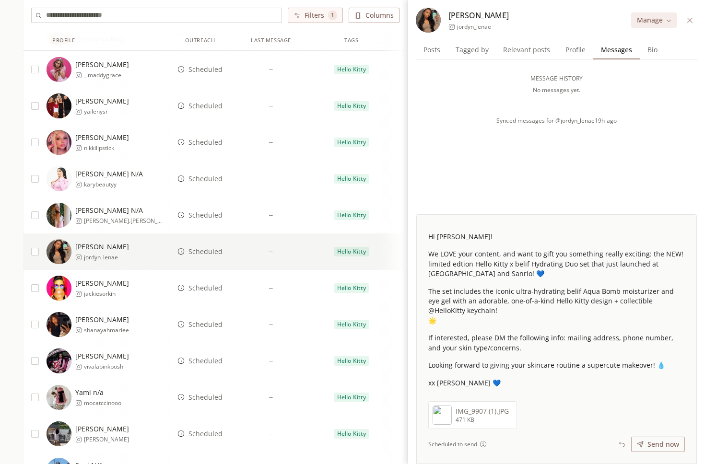
click at [211, 292] on span "Scheduled" at bounding box center [206, 288] width 34 height 10
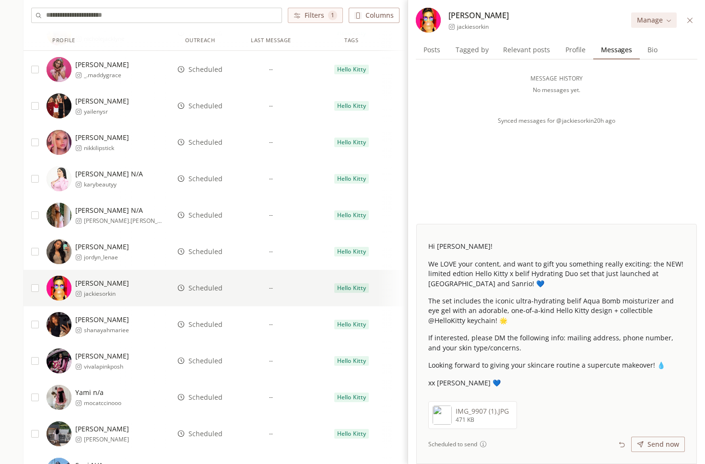
click at [211, 322] on span "Scheduled" at bounding box center [206, 325] width 34 height 10
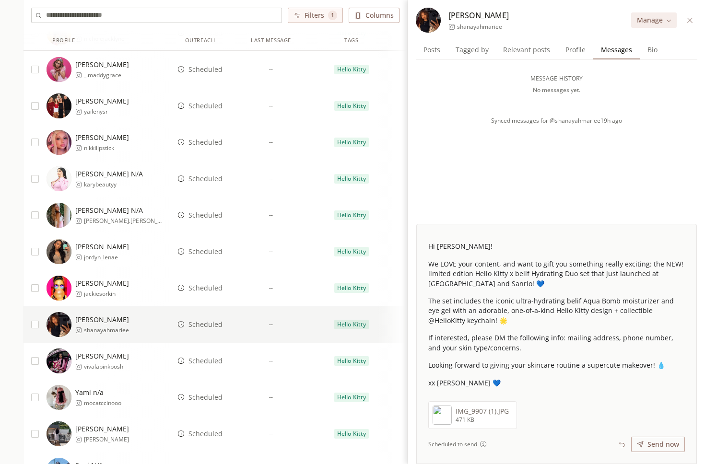
click at [209, 361] on span "Scheduled" at bounding box center [206, 361] width 34 height 10
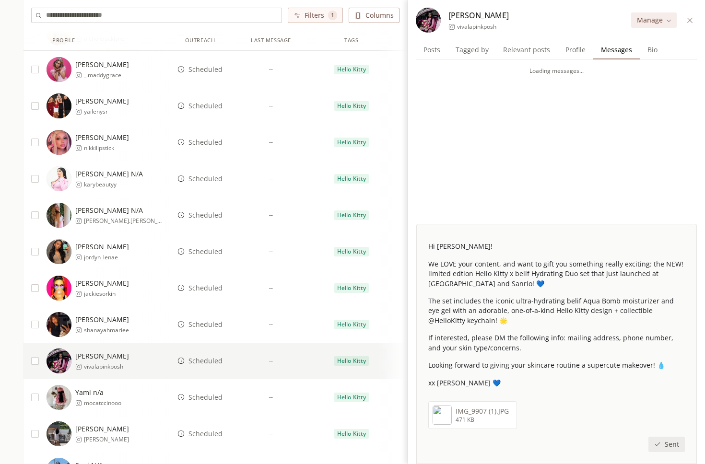
scroll to position [483, 0]
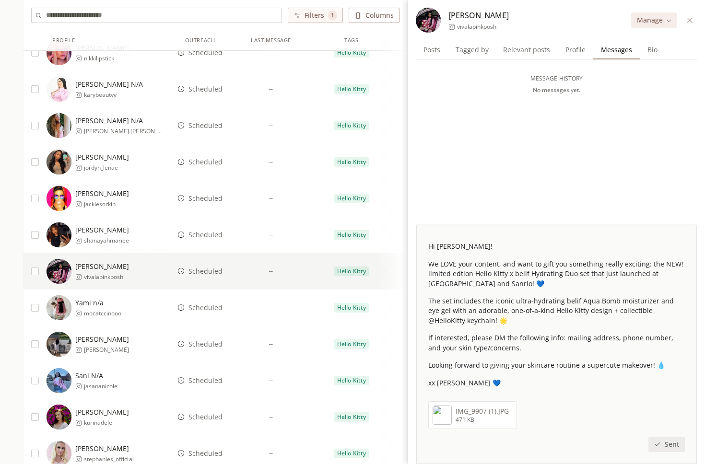
click at [208, 309] on span "Scheduled" at bounding box center [206, 308] width 34 height 10
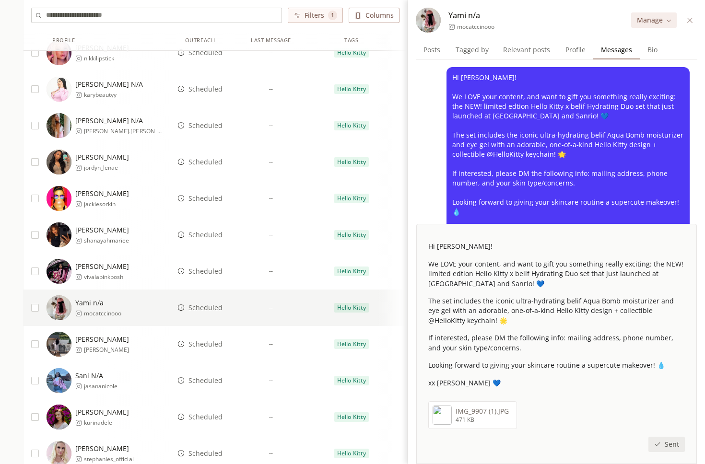
scroll to position [70, 0]
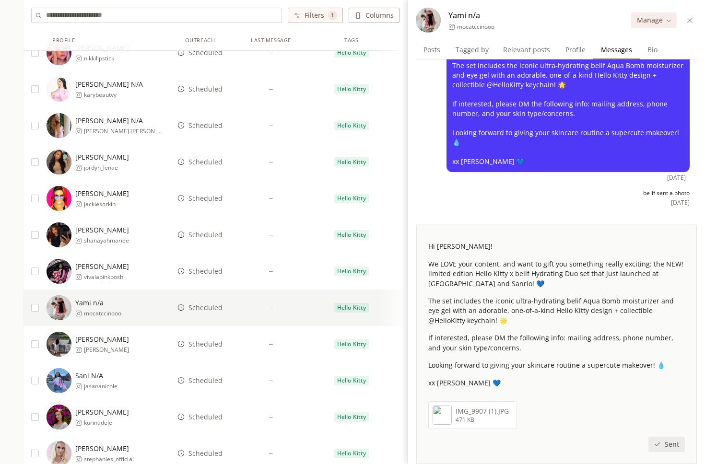
click at [207, 344] on span "Scheduled" at bounding box center [206, 345] width 34 height 10
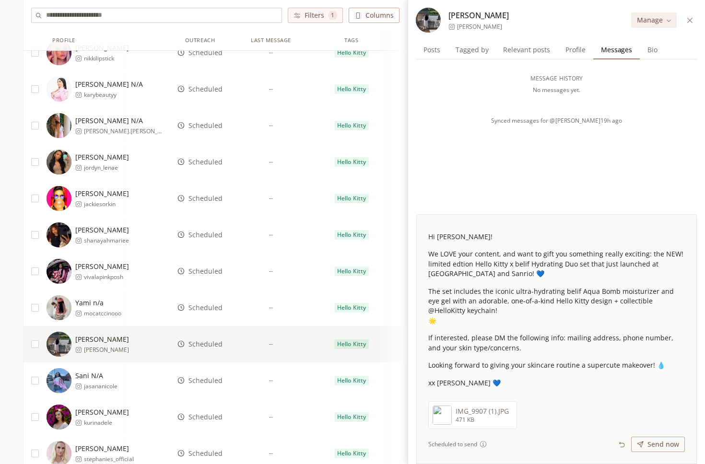
click at [203, 381] on span "Scheduled" at bounding box center [206, 381] width 34 height 10
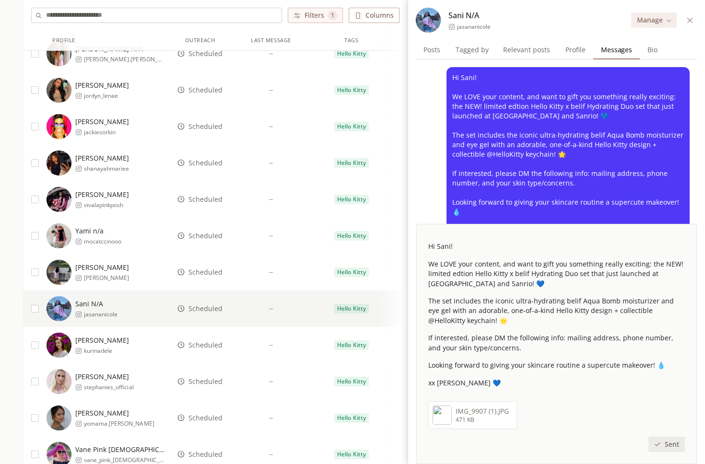
scroll to position [556, 0]
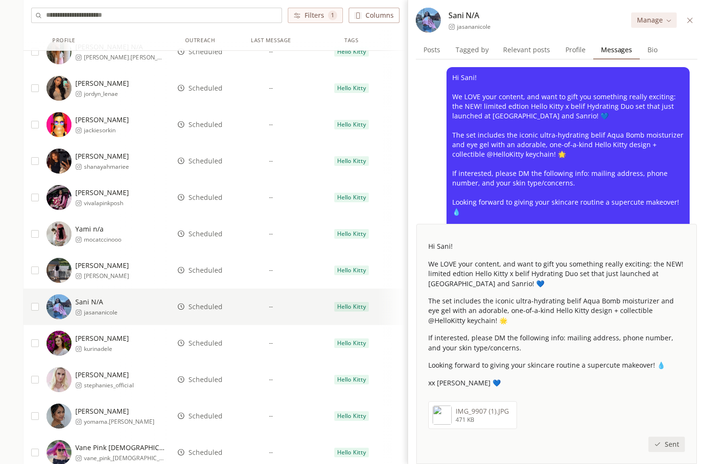
click at [213, 343] on span "Scheduled" at bounding box center [206, 344] width 34 height 10
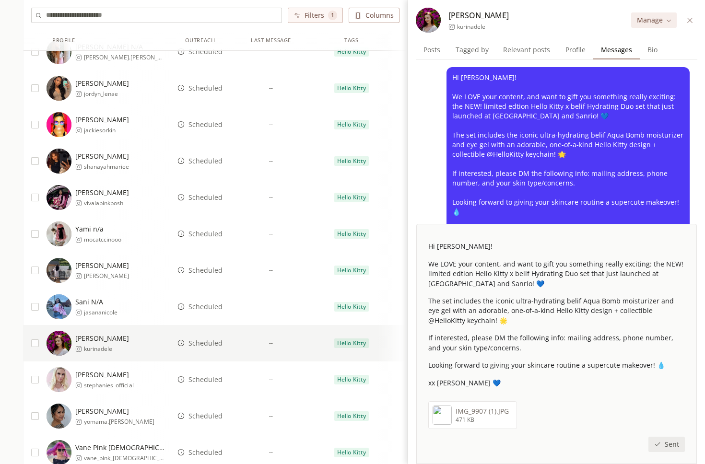
click at [206, 381] on span "Scheduled" at bounding box center [206, 380] width 34 height 10
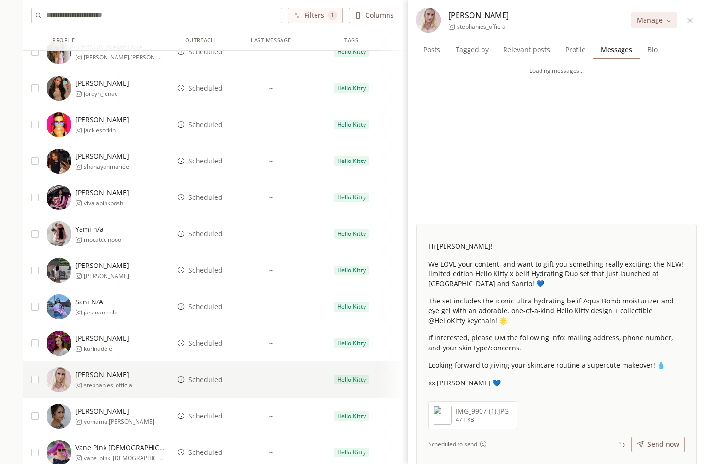
scroll to position [607, 0]
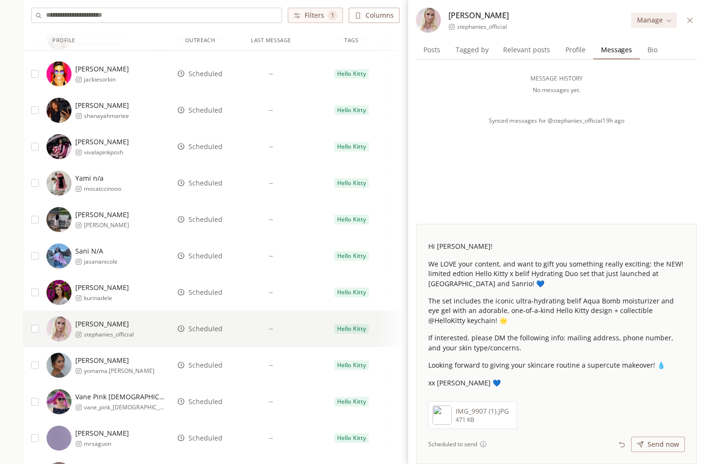
click at [211, 366] on span "Scheduled" at bounding box center [206, 366] width 34 height 10
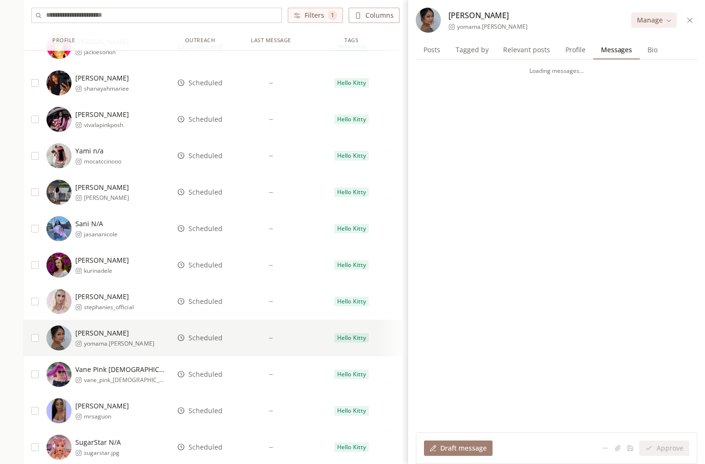
scroll to position [635, 0]
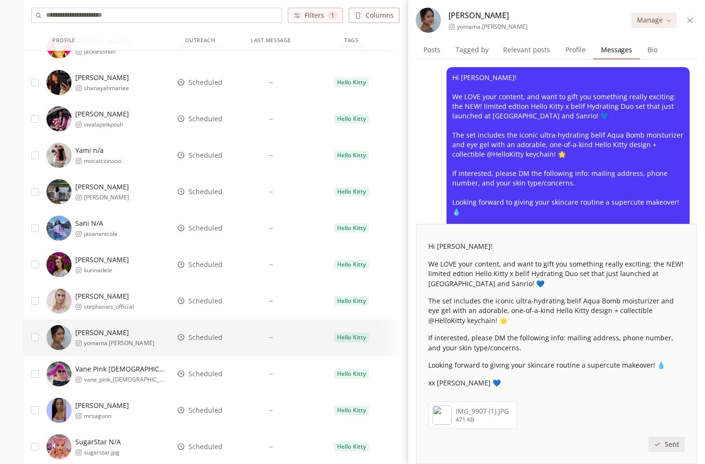
click at [208, 372] on span "Scheduled" at bounding box center [206, 374] width 34 height 10
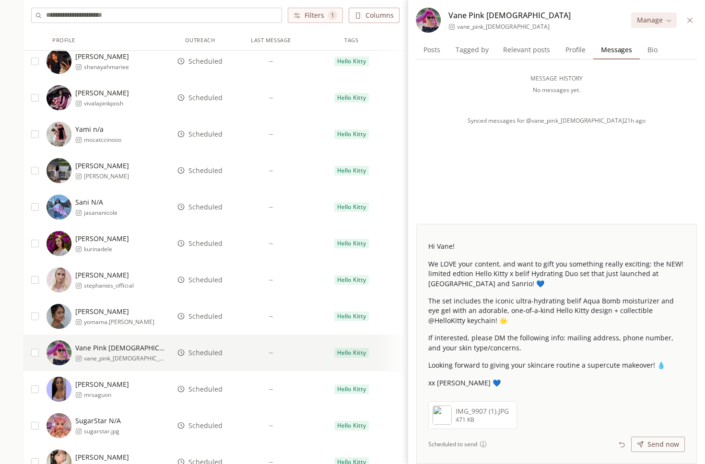
scroll to position [657, 0]
click at [207, 387] on span "Scheduled" at bounding box center [206, 389] width 34 height 10
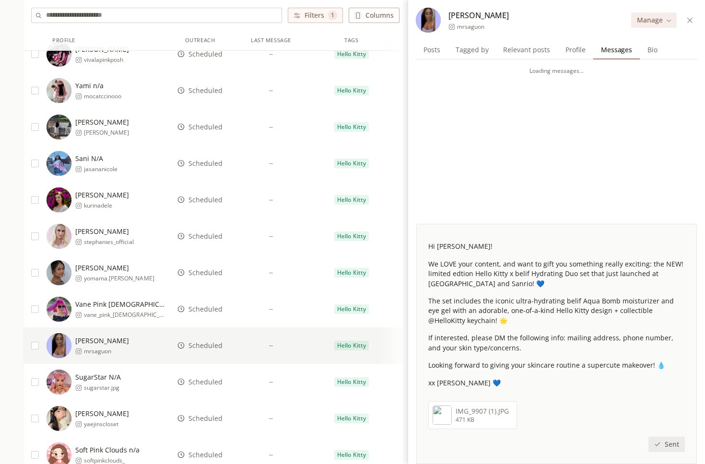
scroll to position [708, 0]
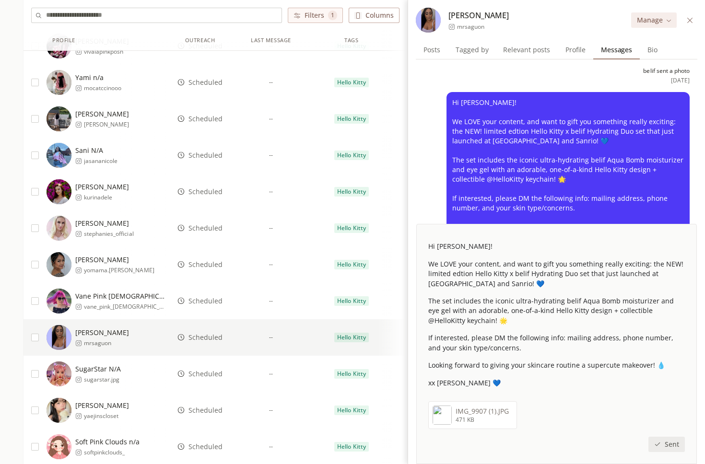
click at [207, 374] on span "Scheduled" at bounding box center [206, 374] width 34 height 10
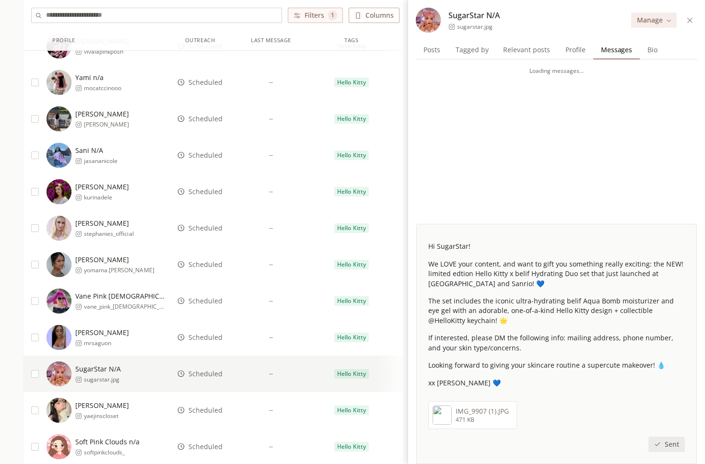
scroll to position [739, 0]
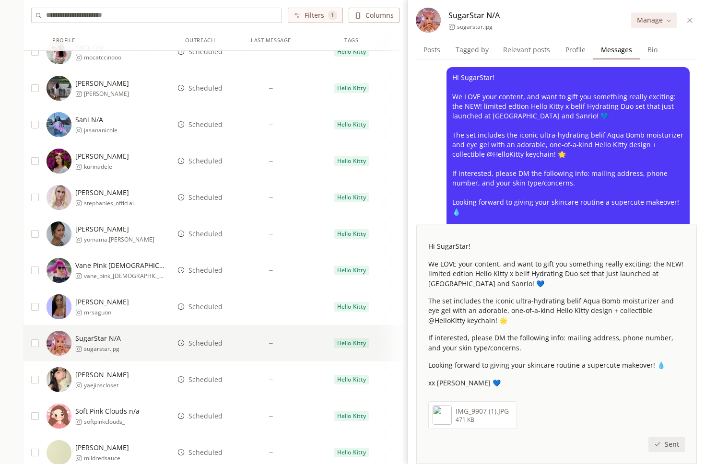
click at [206, 380] on span "Scheduled" at bounding box center [206, 380] width 34 height 10
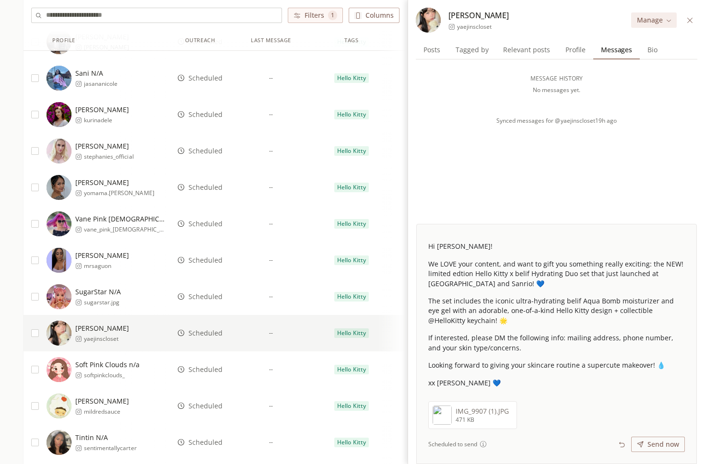
click at [209, 369] on span "Scheduled" at bounding box center [206, 370] width 34 height 10
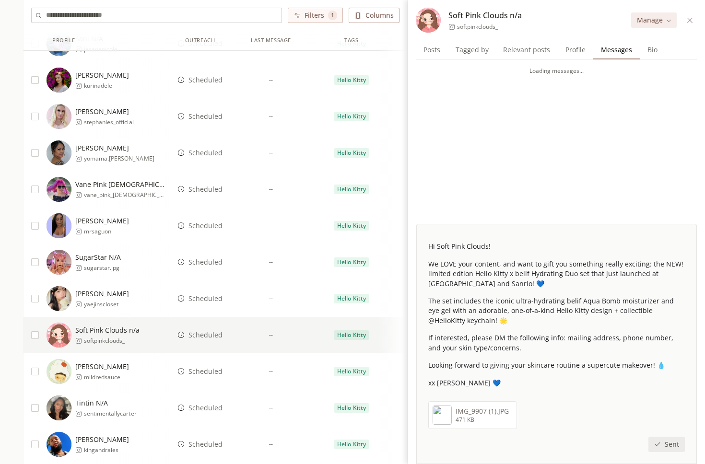
scroll to position [822, 0]
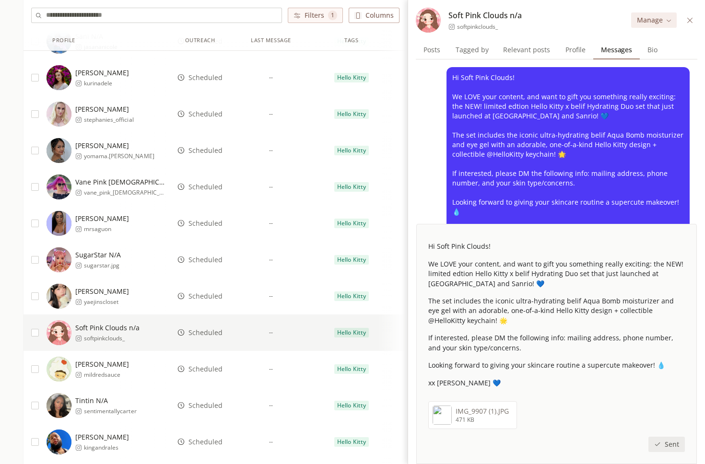
click at [208, 370] on span "Scheduled" at bounding box center [206, 370] width 34 height 10
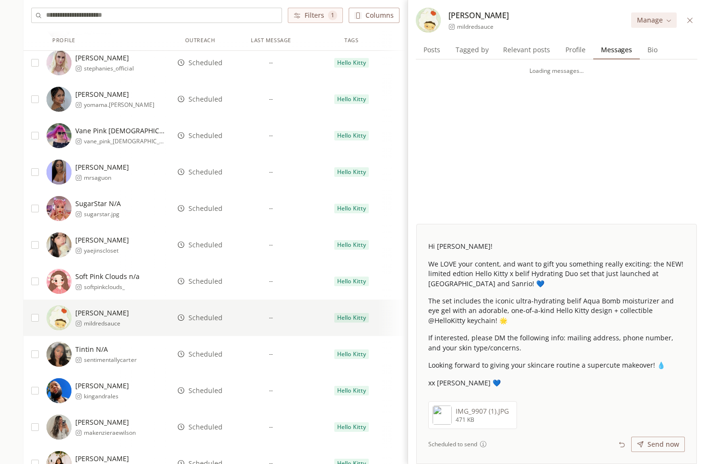
scroll to position [880, 0]
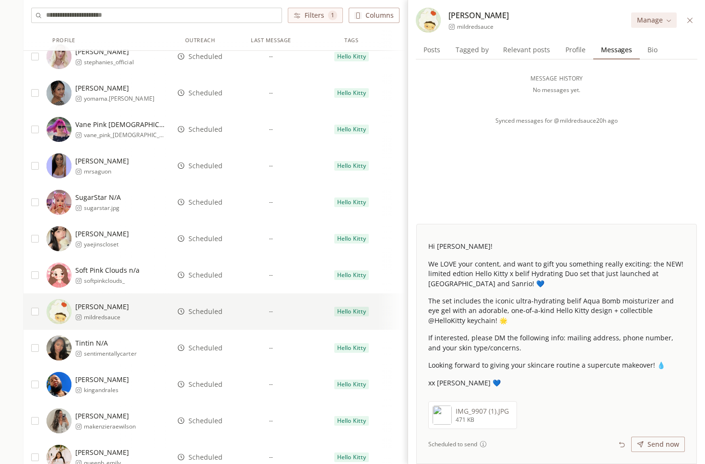
click at [208, 351] on span "Scheduled" at bounding box center [206, 348] width 34 height 10
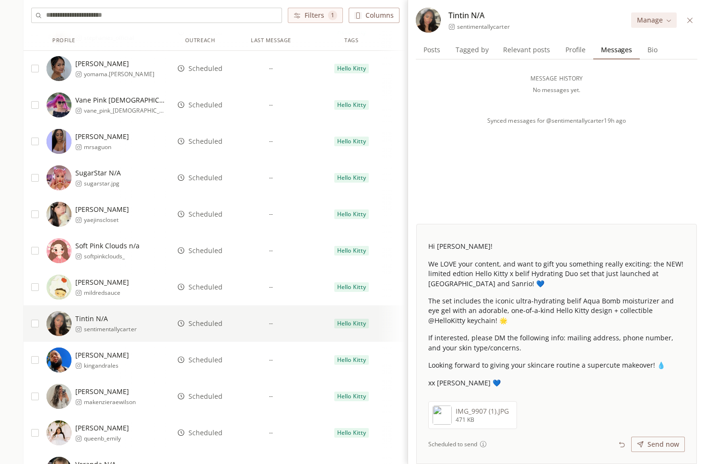
click at [208, 363] on span "Scheduled" at bounding box center [206, 360] width 34 height 10
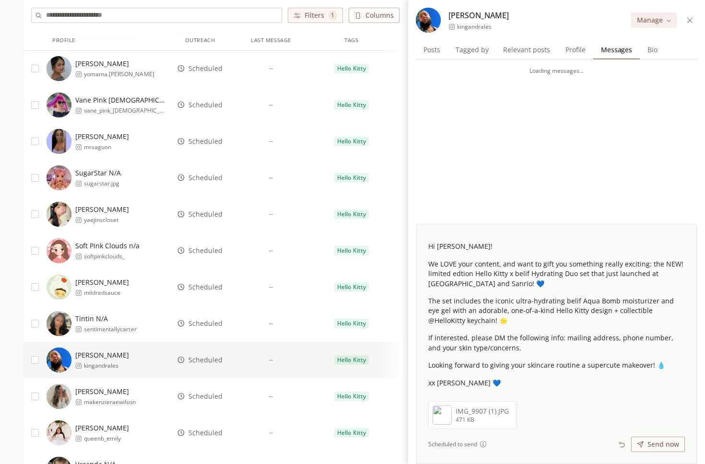
scroll to position [943, 0]
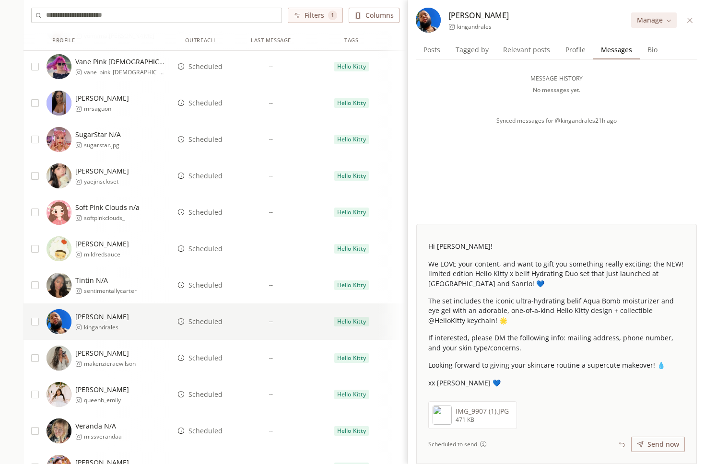
click at [208, 357] on span "Scheduled" at bounding box center [206, 359] width 34 height 10
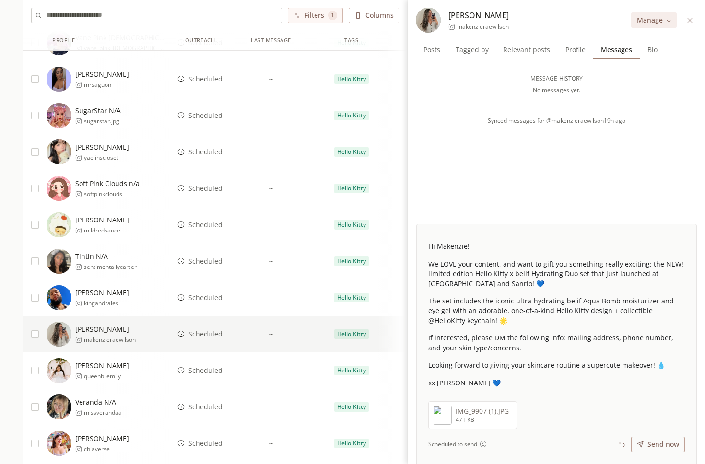
click at [211, 369] on span "Scheduled" at bounding box center [206, 371] width 34 height 10
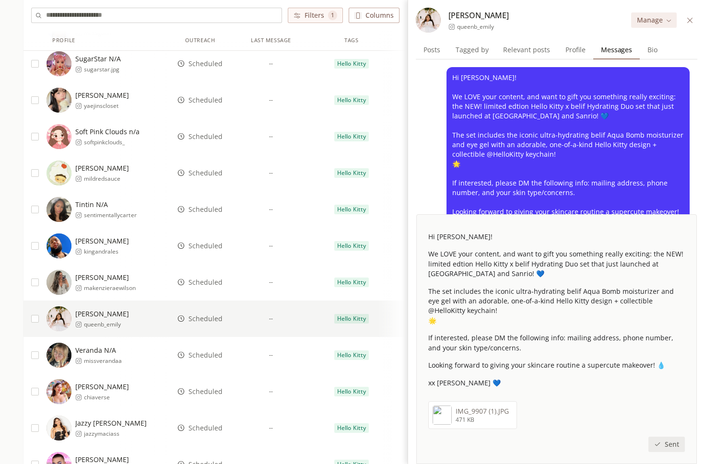
scroll to position [64, 0]
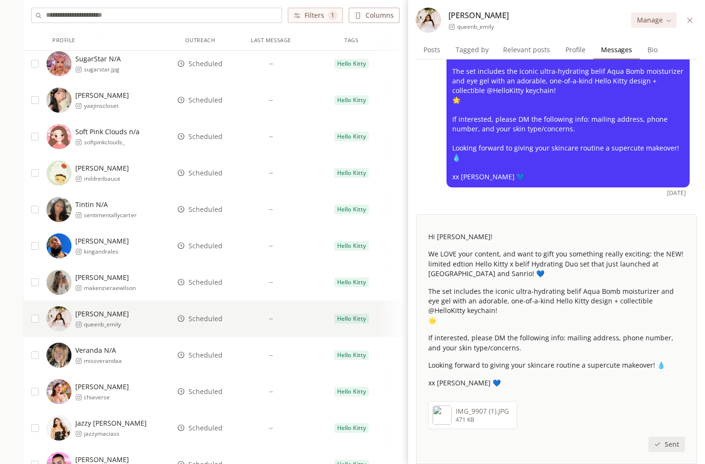
click at [687, 21] on icon at bounding box center [689, 20] width 7 height 7
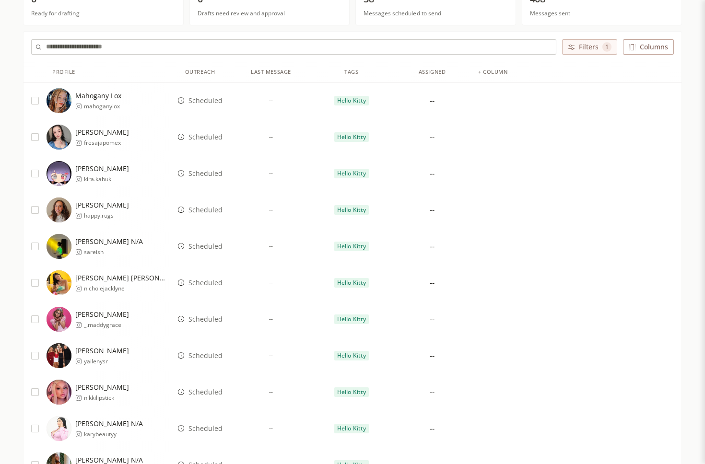
scroll to position [0, 0]
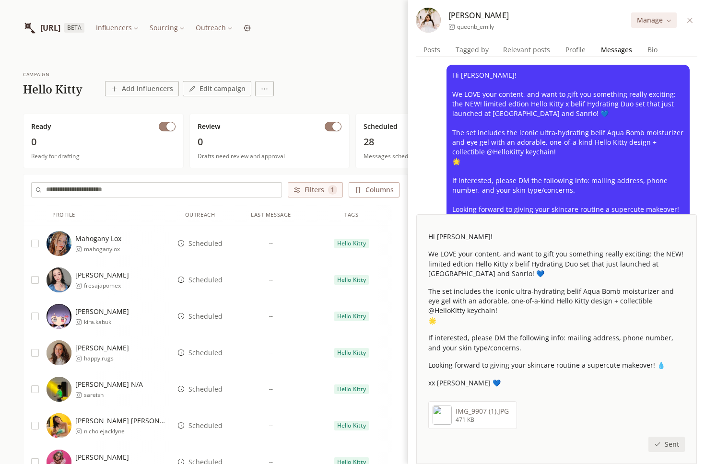
click at [689, 19] on icon at bounding box center [689, 19] width 5 height 5
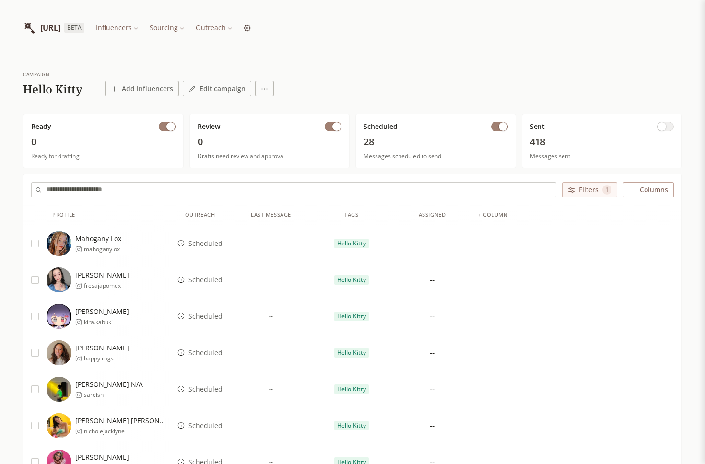
click at [566, 192] on button "Filters 1" at bounding box center [589, 189] width 55 height 15
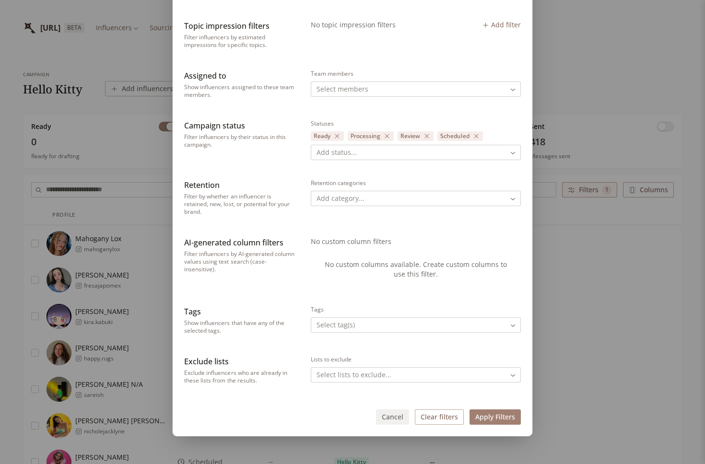
scroll to position [393, 0]
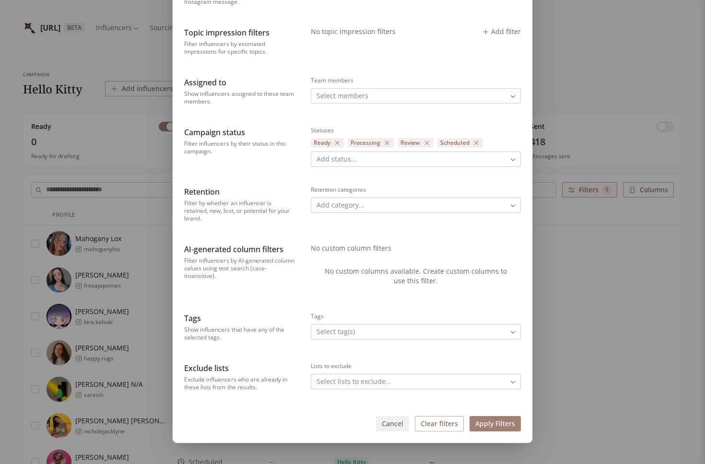
click at [435, 422] on button "Clear filters" at bounding box center [439, 423] width 49 height 15
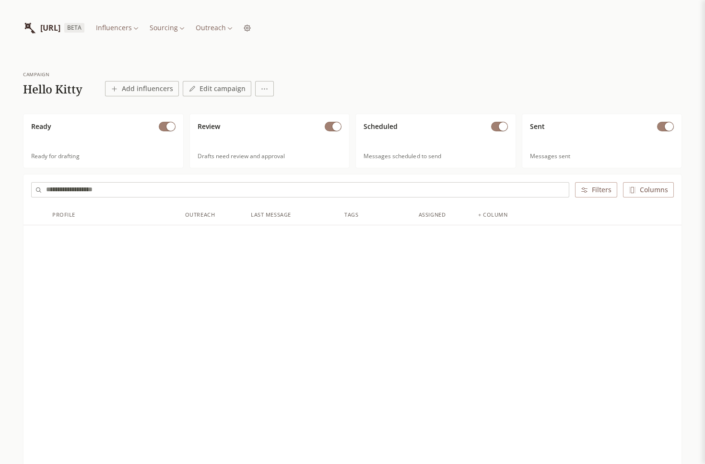
scroll to position [390, 0]
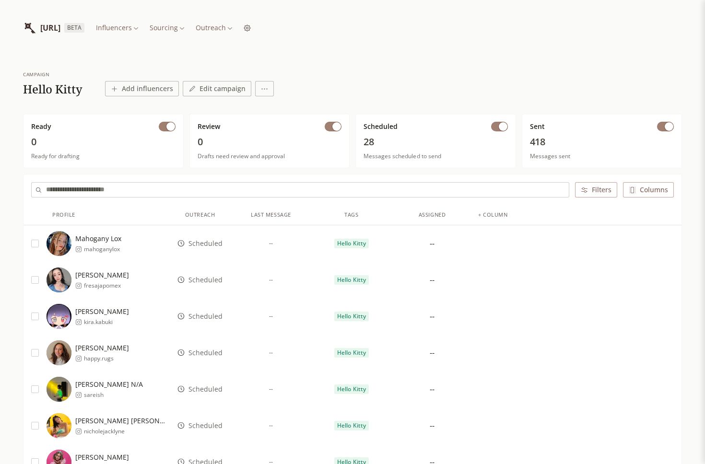
click at [660, 127] on button "button" at bounding box center [665, 127] width 17 height 10
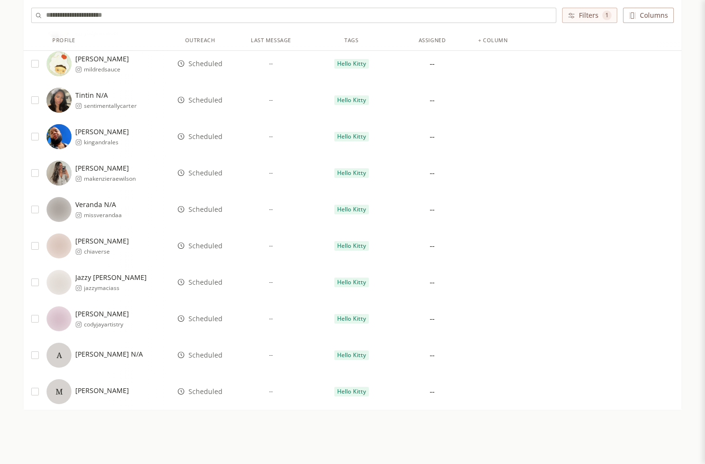
scroll to position [875, 0]
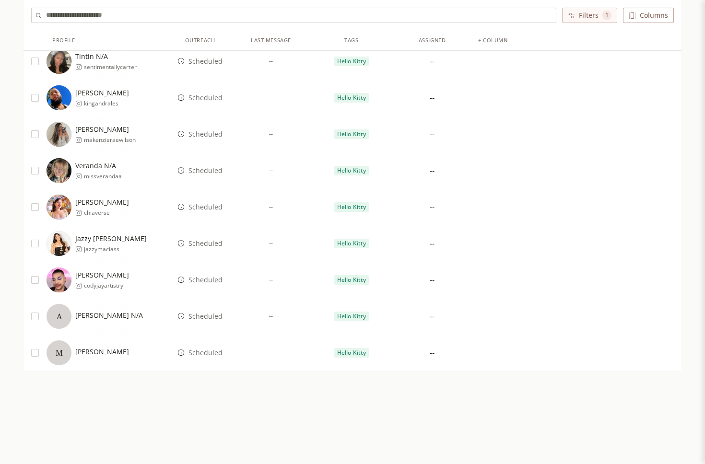
click at [198, 356] on span "Scheduled" at bounding box center [206, 353] width 34 height 10
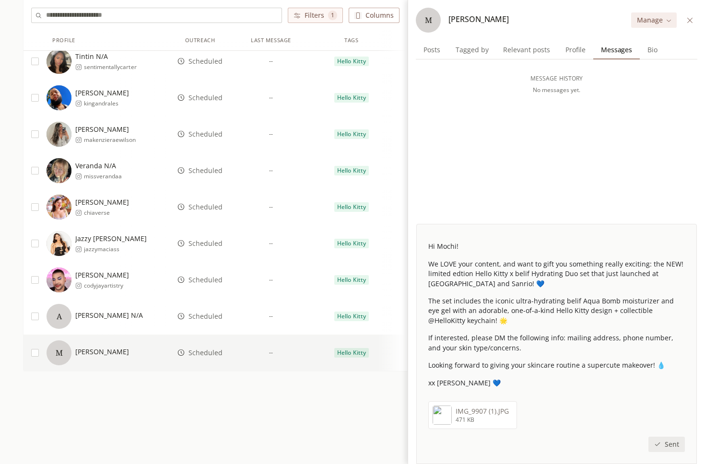
click at [201, 317] on span "Scheduled" at bounding box center [206, 317] width 34 height 10
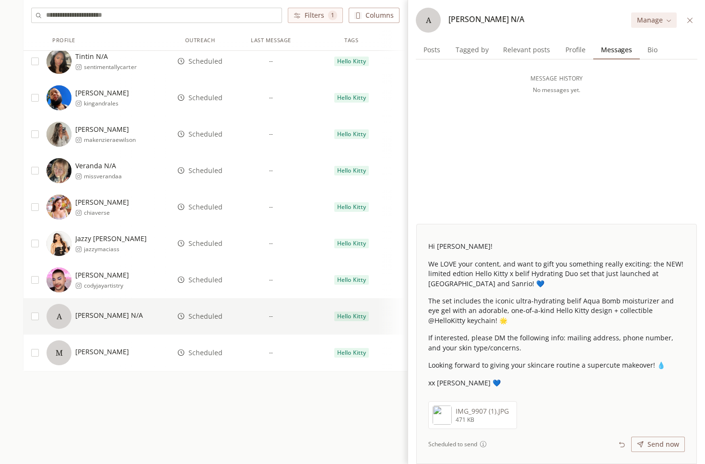
click at [208, 282] on span "Scheduled" at bounding box center [206, 280] width 34 height 10
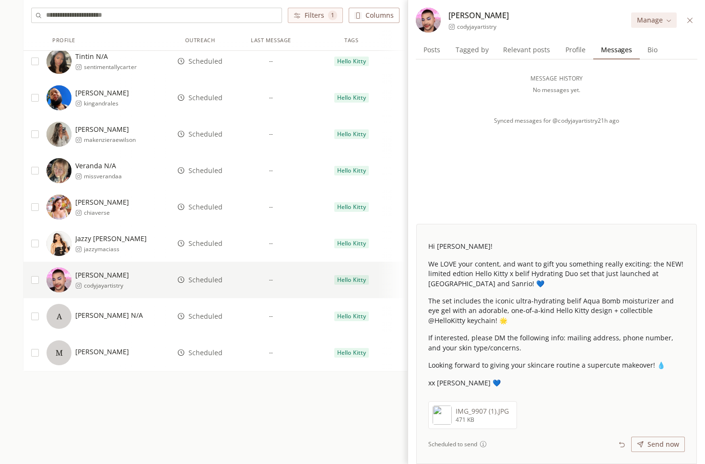
click at [209, 246] on span "Scheduled" at bounding box center [206, 244] width 34 height 10
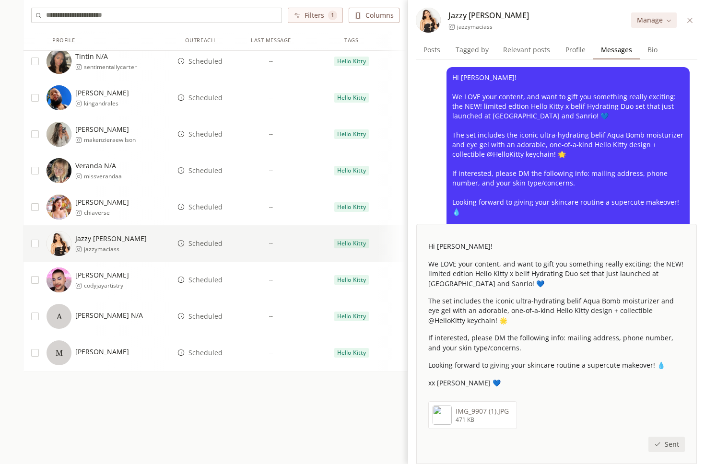
click at [207, 209] on span "Scheduled" at bounding box center [206, 207] width 34 height 10
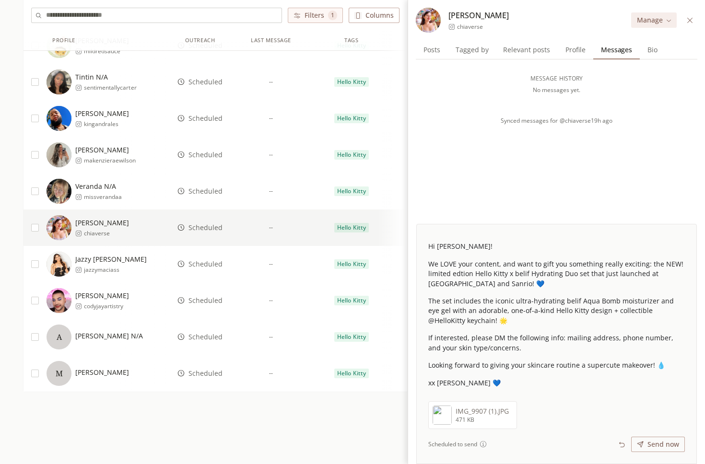
click at [208, 188] on span "Scheduled" at bounding box center [206, 192] width 34 height 10
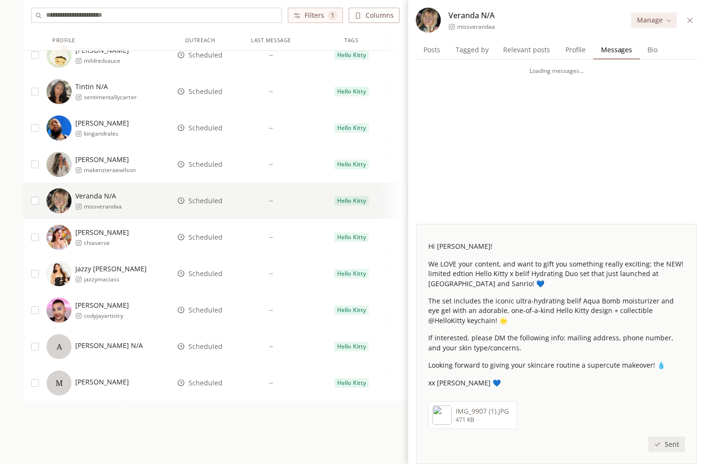
scroll to position [844, 0]
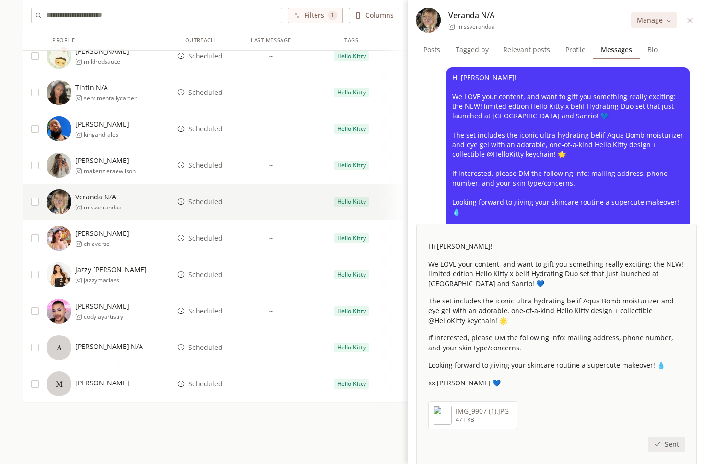
click at [208, 172] on div "Scheduled" at bounding box center [199, 165] width 61 height 36
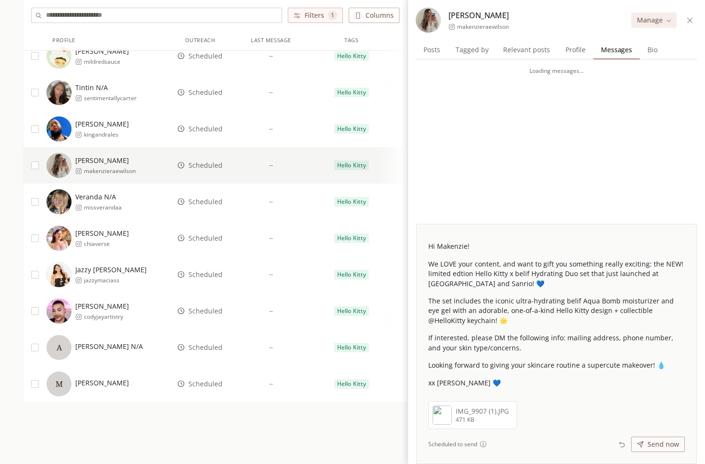
scroll to position [830, 0]
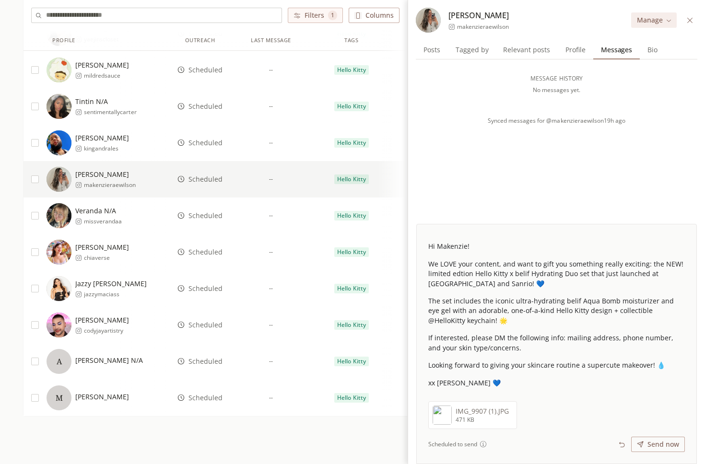
click at [209, 146] on span "Scheduled" at bounding box center [206, 143] width 34 height 10
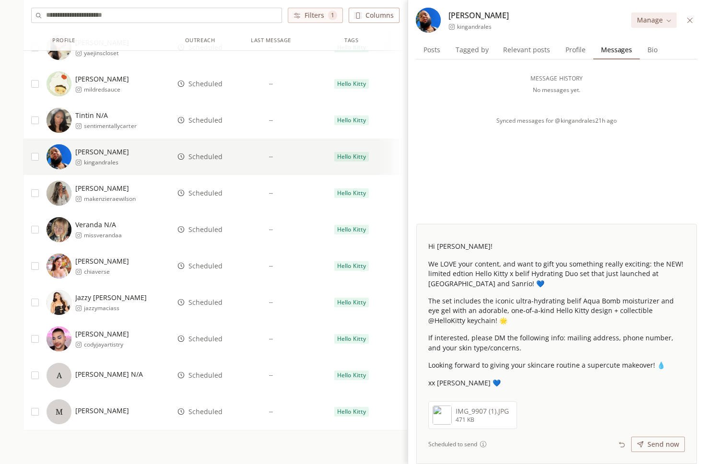
click at [207, 124] on span "Scheduled" at bounding box center [206, 121] width 34 height 10
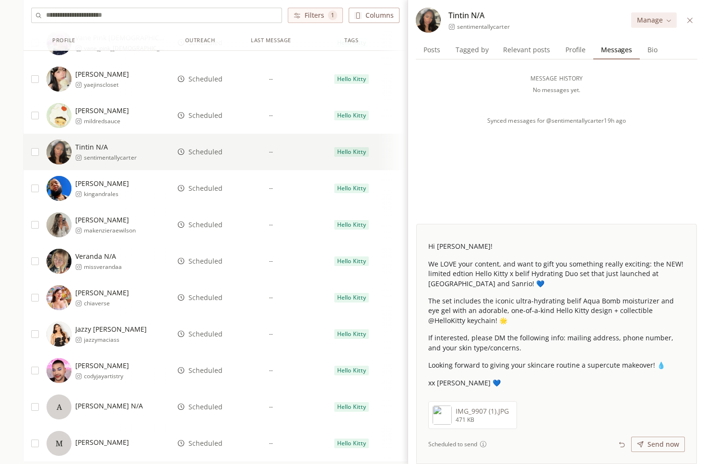
click at [207, 120] on div "Scheduled" at bounding box center [199, 115] width 61 height 36
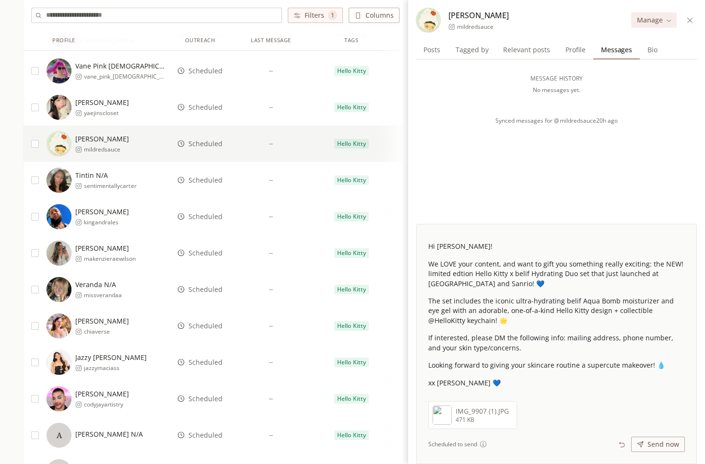
click at [207, 111] on span "Scheduled" at bounding box center [206, 108] width 34 height 10
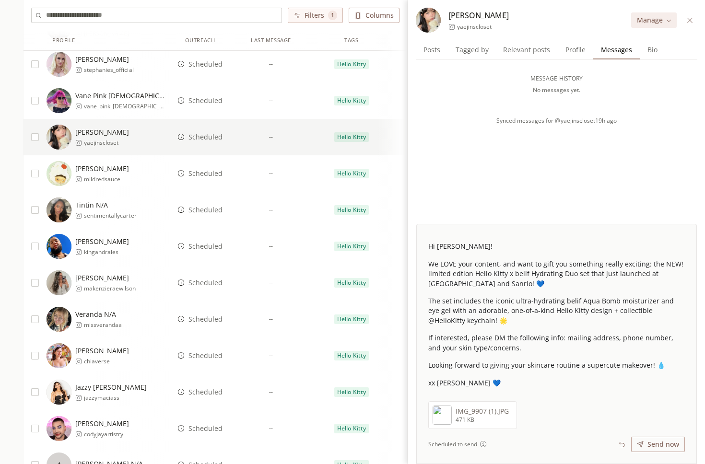
click at [207, 105] on span "Scheduled" at bounding box center [206, 101] width 34 height 10
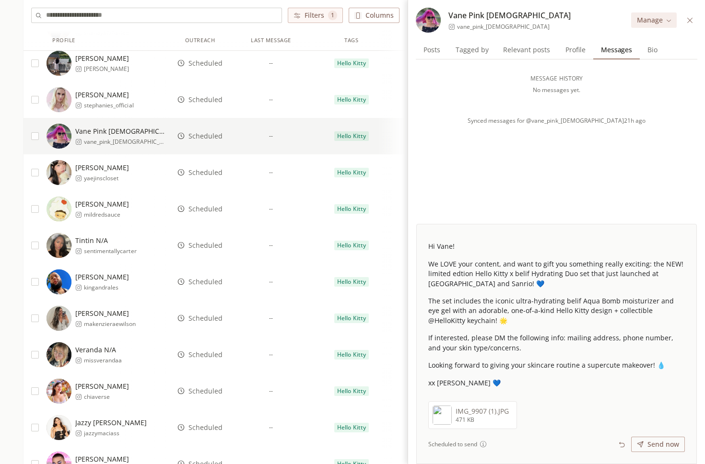
click at [208, 101] on span "Scheduled" at bounding box center [206, 100] width 34 height 10
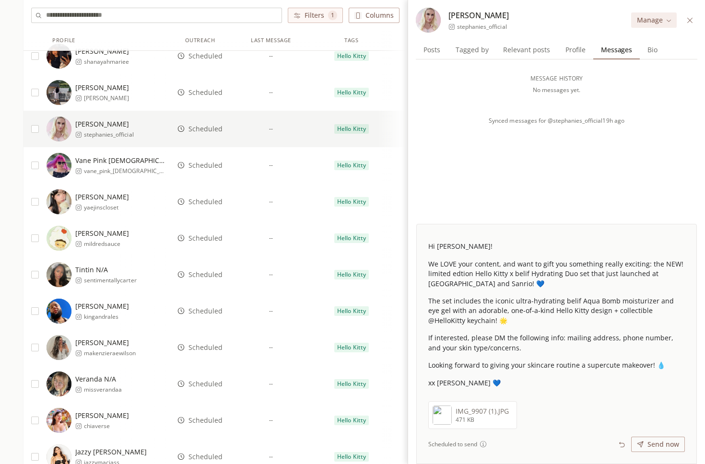
click at [208, 96] on span "Scheduled" at bounding box center [206, 93] width 34 height 10
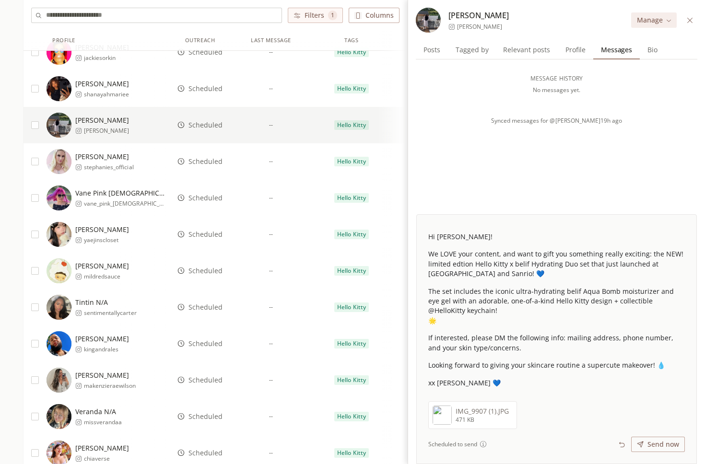
click at [207, 90] on span "Scheduled" at bounding box center [206, 89] width 34 height 10
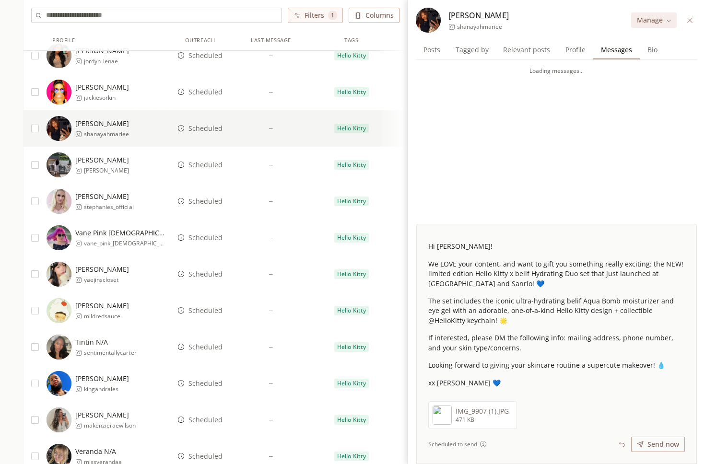
scroll to position [586, 0]
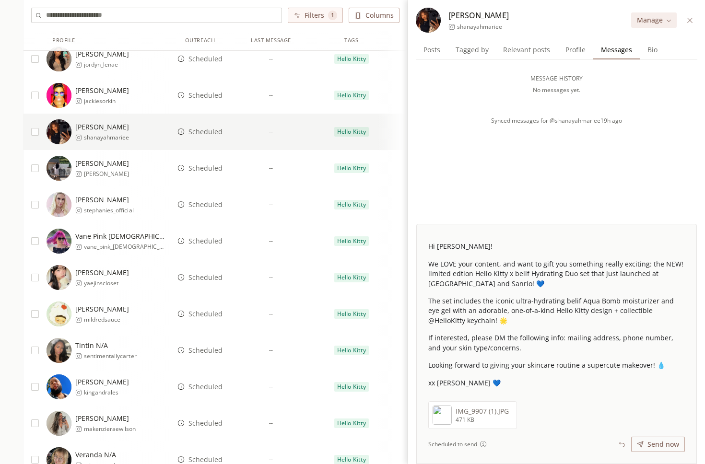
click at [206, 94] on span "Scheduled" at bounding box center [206, 96] width 34 height 10
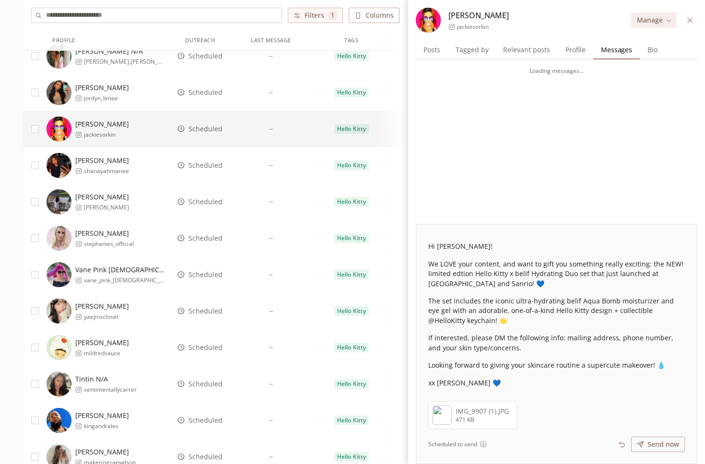
scroll to position [552, 0]
click at [206, 95] on span "Scheduled" at bounding box center [206, 93] width 34 height 10
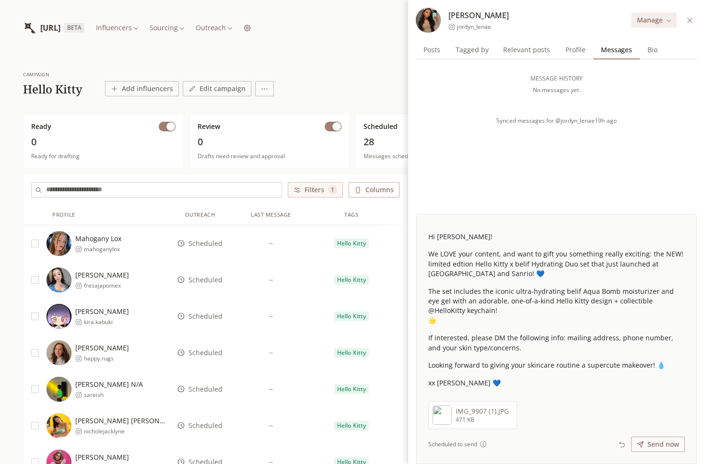
click at [689, 18] on icon at bounding box center [689, 20] width 7 height 7
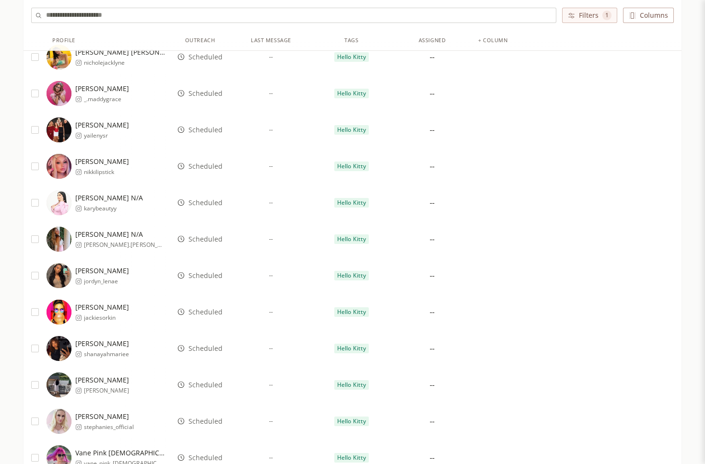
scroll to position [370, 0]
click at [205, 277] on span "Scheduled" at bounding box center [206, 275] width 34 height 10
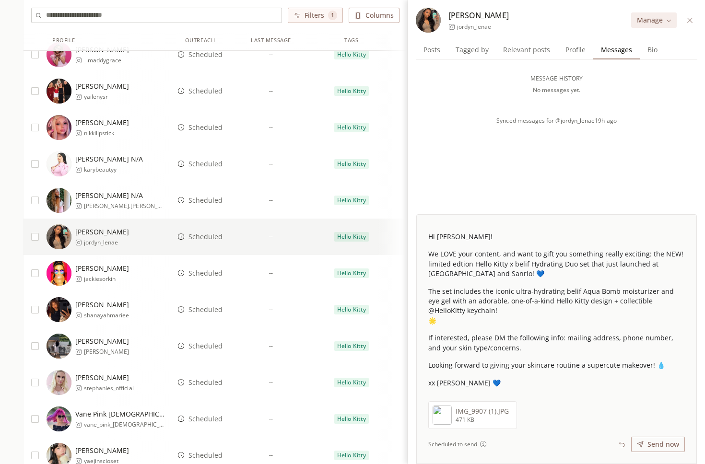
scroll to position [412, 0]
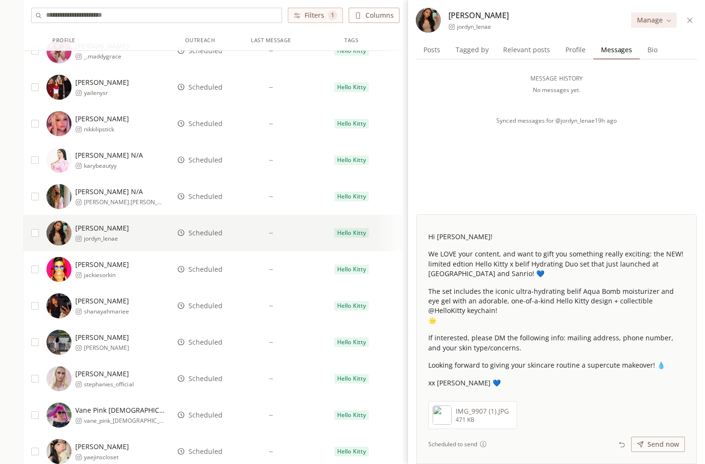
click at [199, 273] on span "Scheduled" at bounding box center [206, 270] width 34 height 10
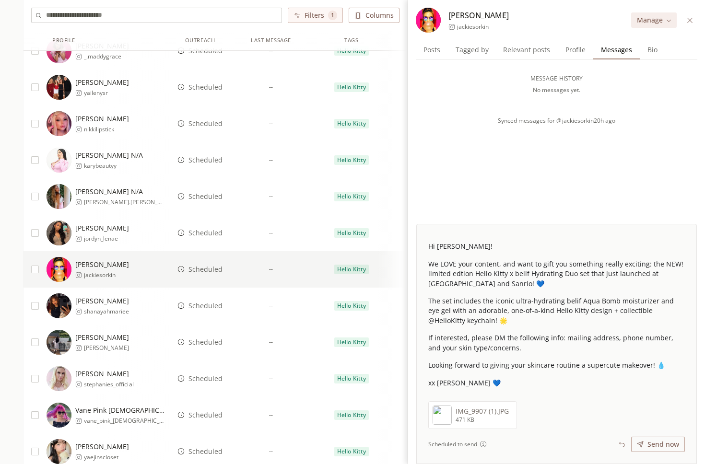
click at [202, 307] on span "Scheduled" at bounding box center [206, 306] width 34 height 10
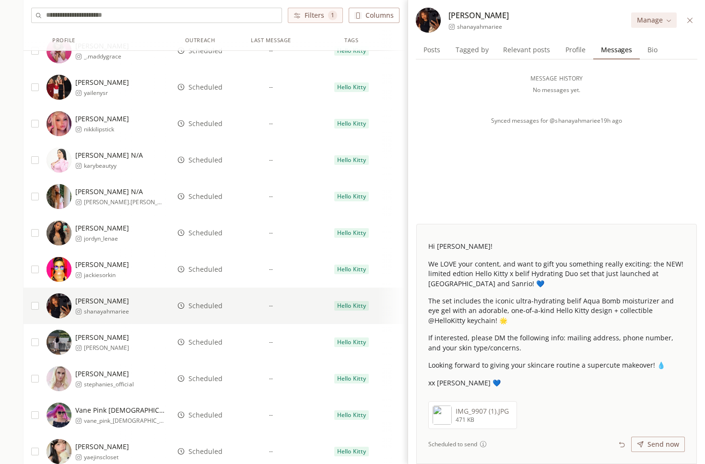
click at [208, 342] on span "Scheduled" at bounding box center [206, 343] width 34 height 10
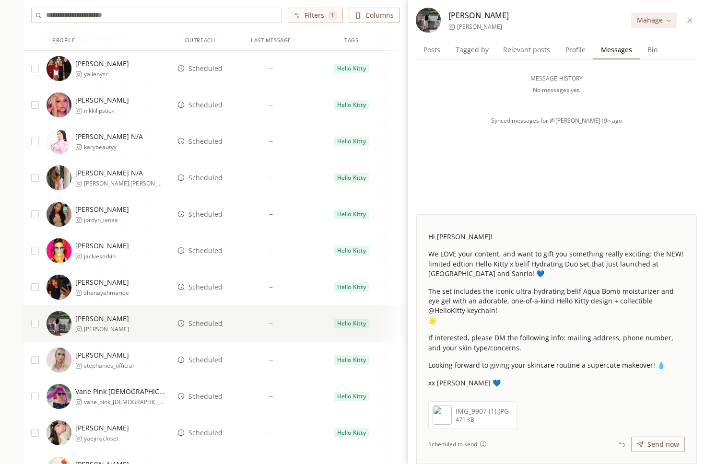
click at [206, 359] on span "Scheduled" at bounding box center [206, 360] width 34 height 10
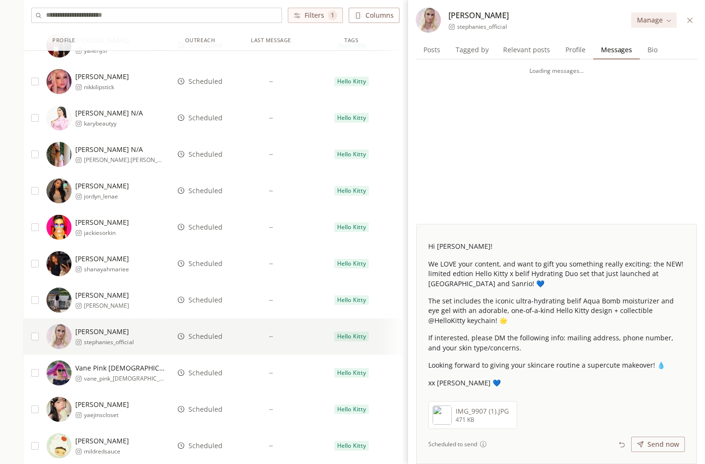
scroll to position [459, 0]
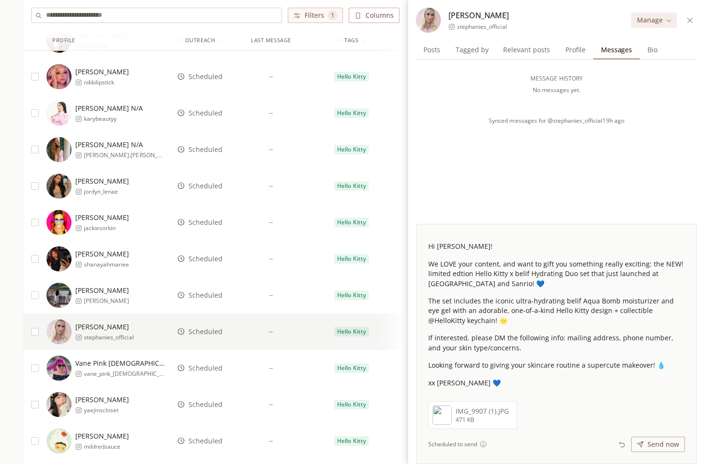
click at [204, 368] on span "Scheduled" at bounding box center [206, 369] width 34 height 10
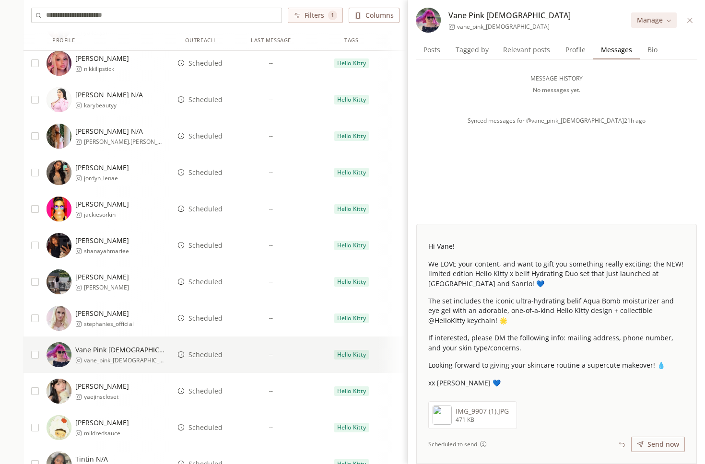
click at [204, 388] on span "Scheduled" at bounding box center [206, 392] width 34 height 10
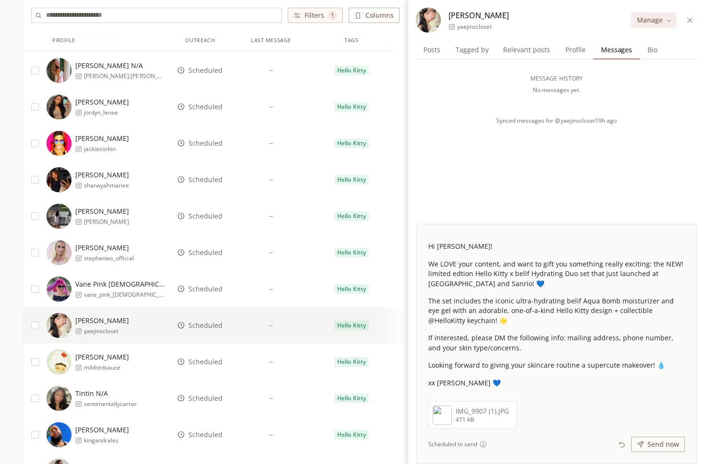
click at [204, 365] on span "Scheduled" at bounding box center [206, 362] width 34 height 10
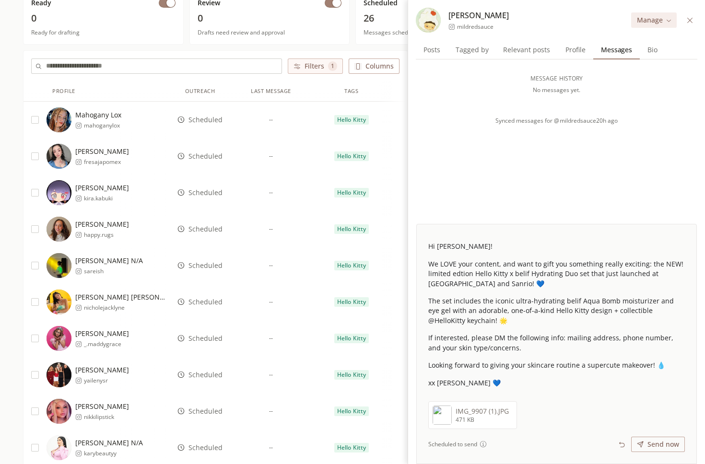
scroll to position [89, 0]
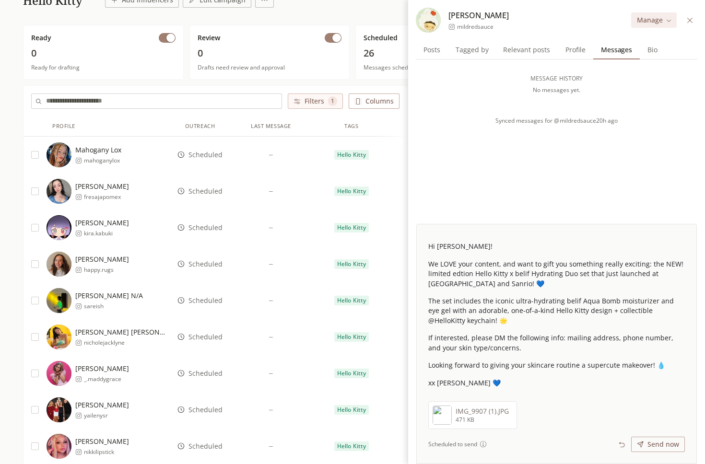
click at [687, 23] on icon at bounding box center [689, 20] width 7 height 7
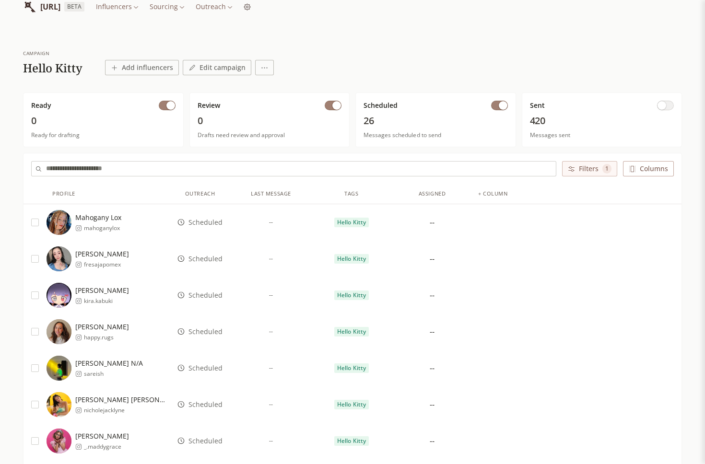
scroll to position [0, 0]
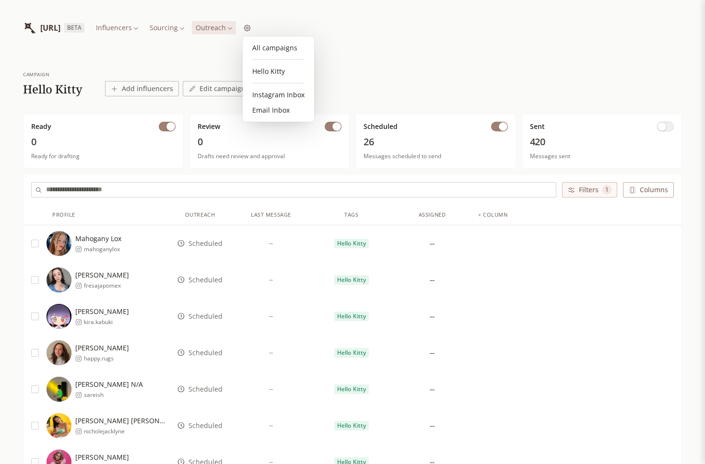
click at [273, 89] on link "Instagram Inbox" at bounding box center [279, 94] width 64 height 15
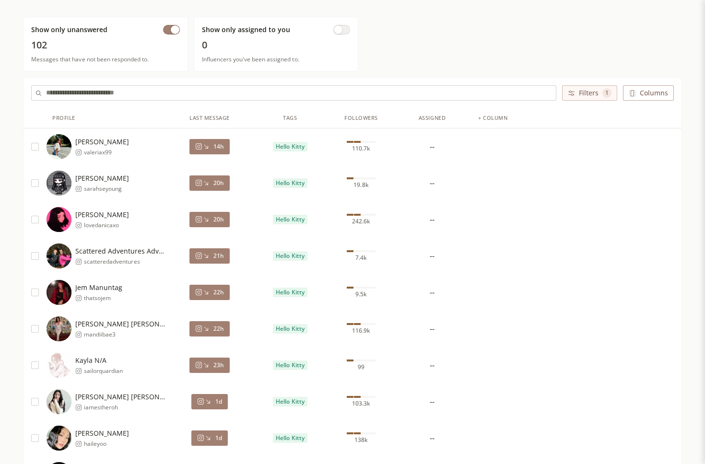
scroll to position [98, 0]
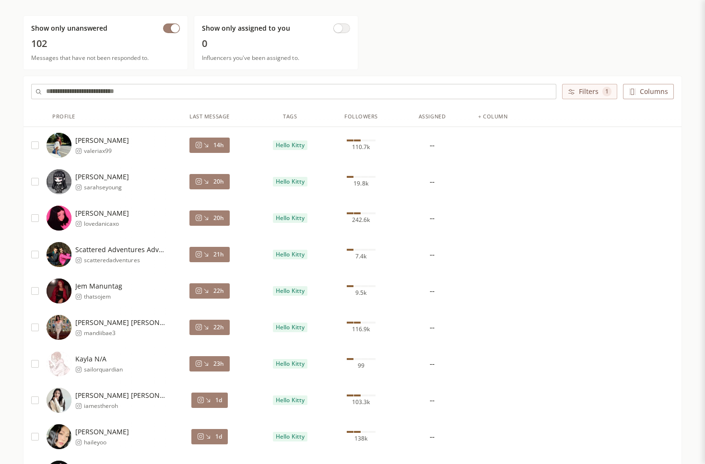
click at [207, 146] on icon at bounding box center [205, 145] width 7 height 7
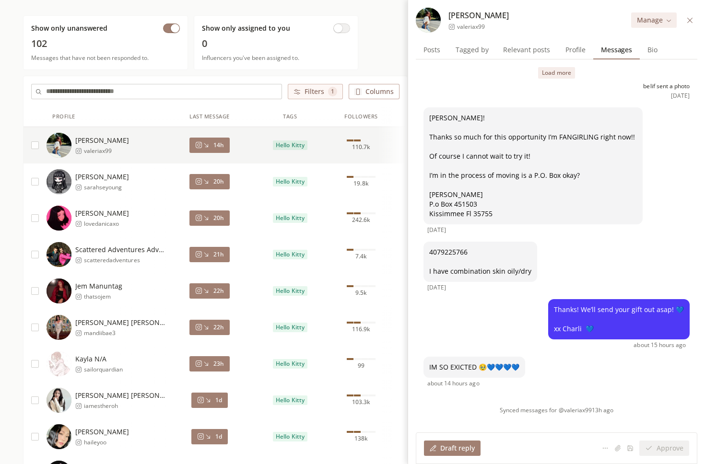
scroll to position [110, 0]
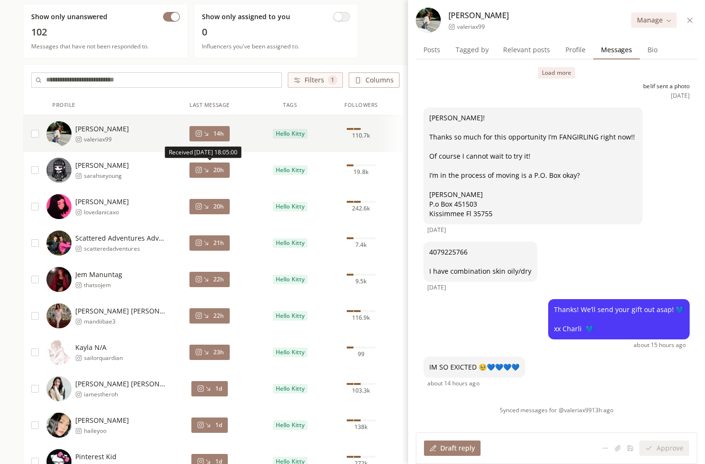
click at [223, 174] on span "20h" at bounding box center [218, 170] width 11 height 8
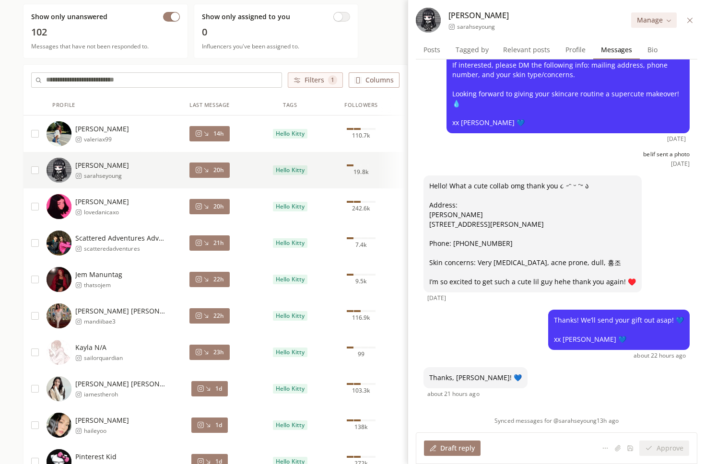
scroll to position [115, 0]
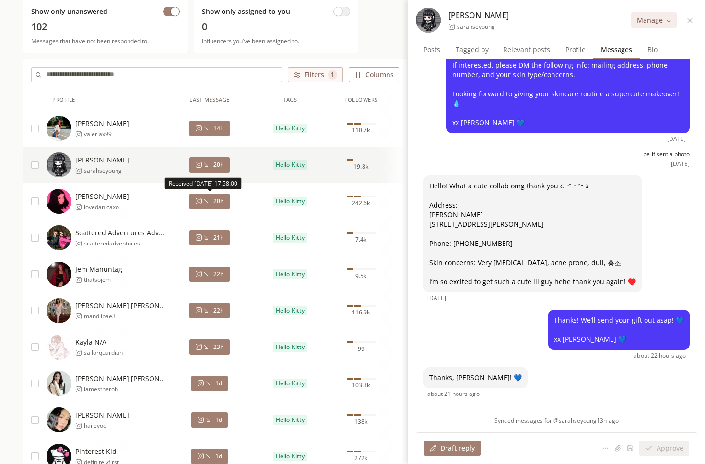
click at [213, 203] on div "20h" at bounding box center [209, 202] width 29 height 8
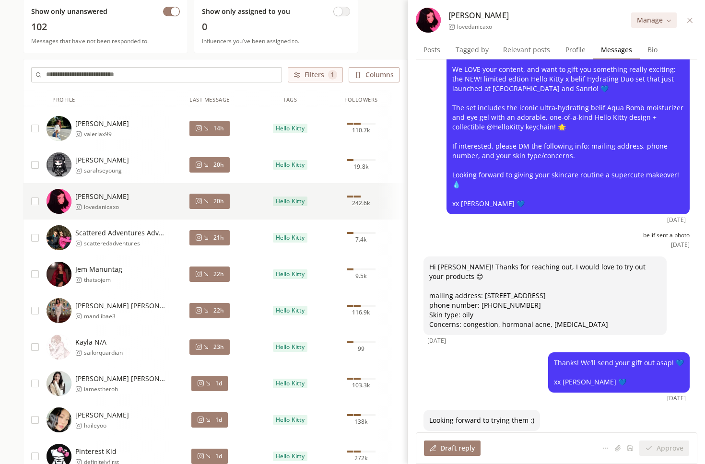
scroll to position [41, 0]
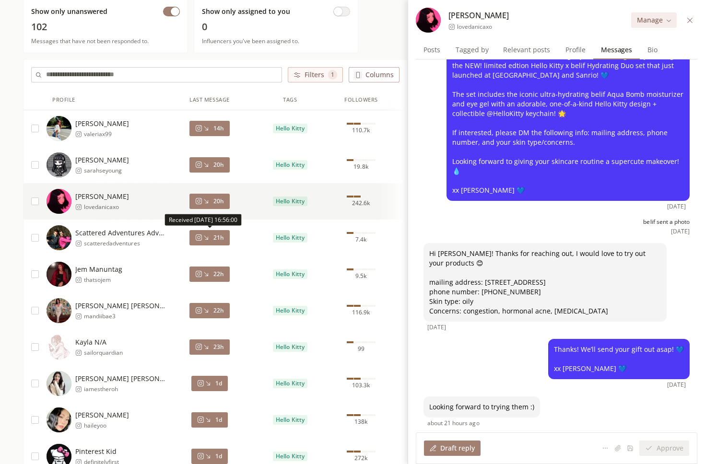
click at [212, 237] on div "21h" at bounding box center [209, 238] width 29 height 8
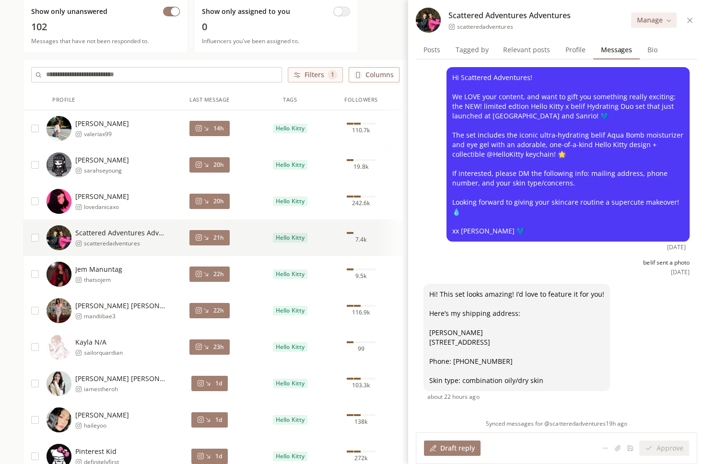
scroll to position [3, 0]
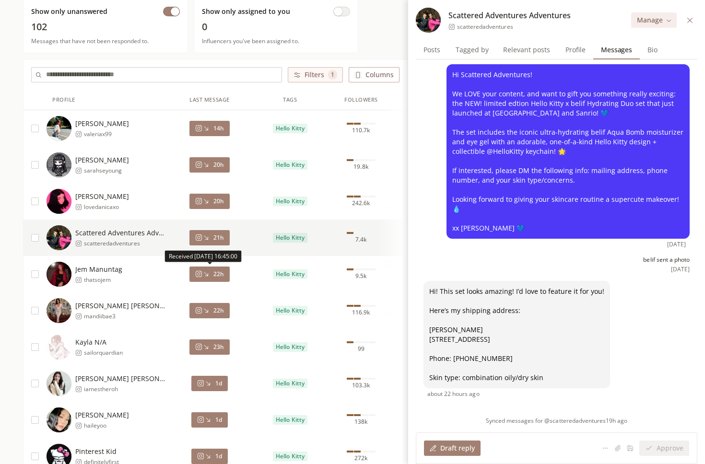
click at [212, 272] on div "22h" at bounding box center [209, 275] width 29 height 8
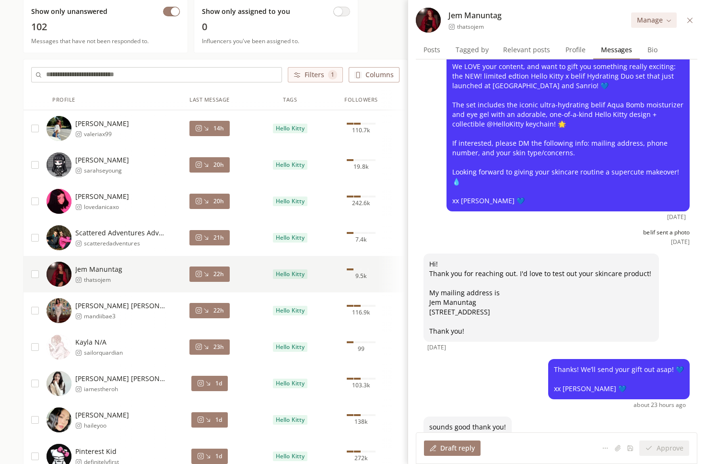
scroll to position [80, 0]
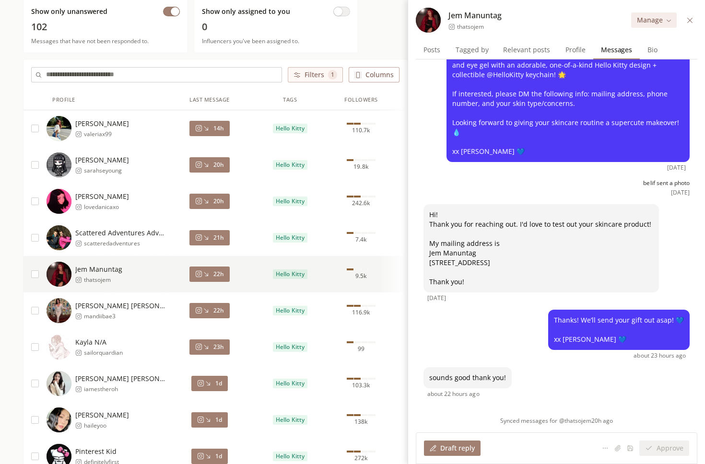
click at [206, 307] on icon at bounding box center [205, 310] width 7 height 7
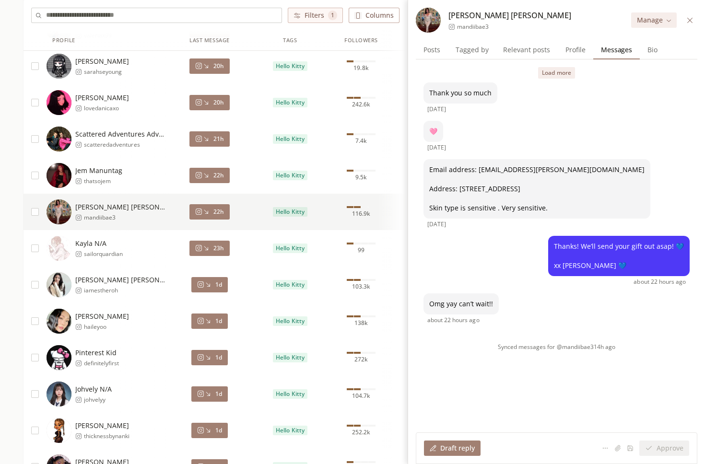
scroll to position [222, 0]
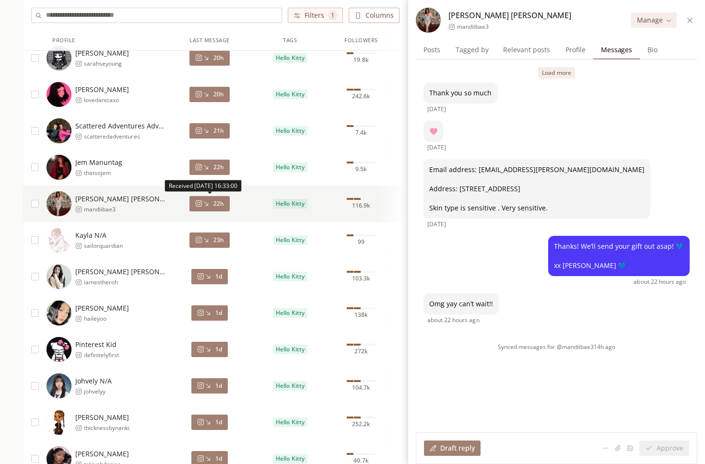
click at [421, 44] on span "Posts" at bounding box center [432, 49] width 24 height 13
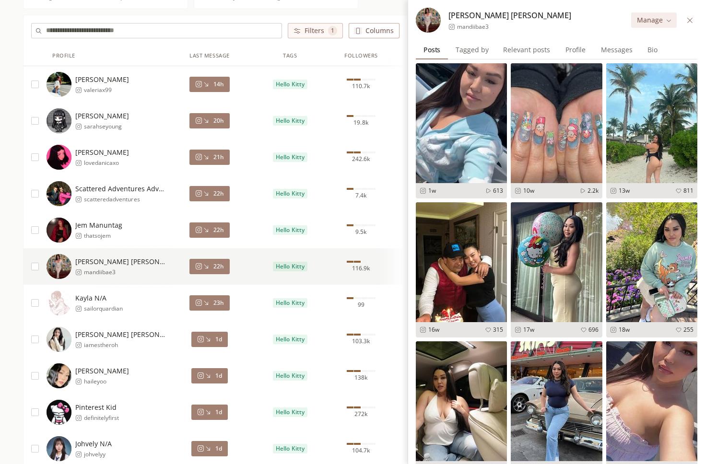
scroll to position [149, 0]
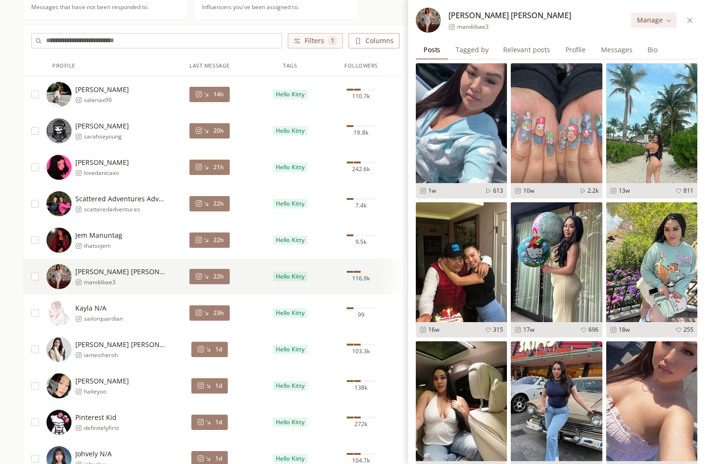
click at [480, 73] on link "See Post" at bounding box center [485, 71] width 40 height 12
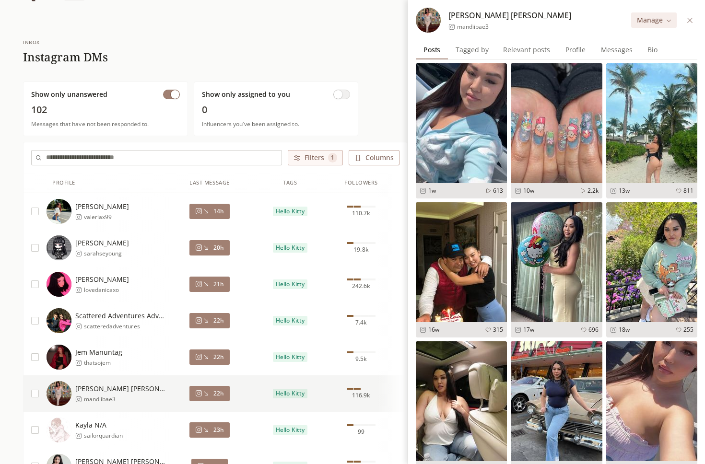
scroll to position [0, 0]
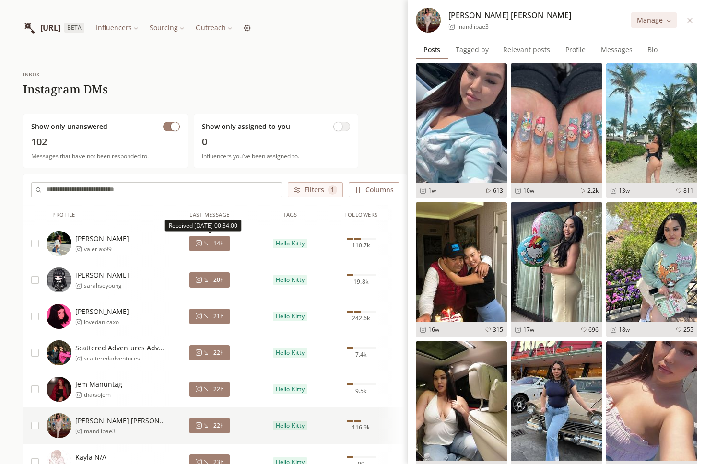
click at [212, 247] on button "14h" at bounding box center [209, 243] width 40 height 15
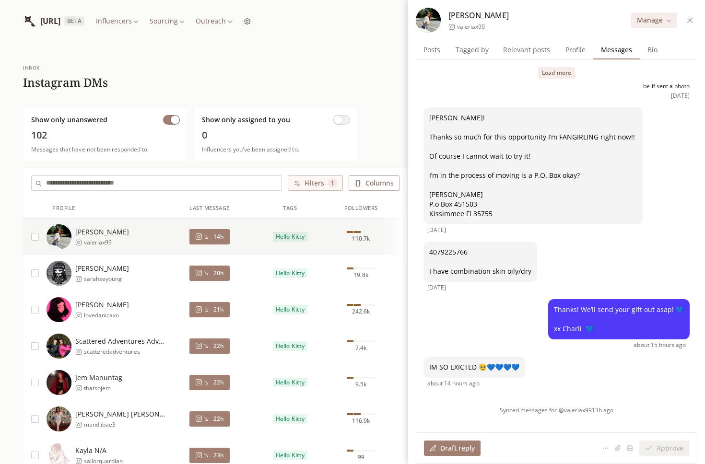
scroll to position [8, 0]
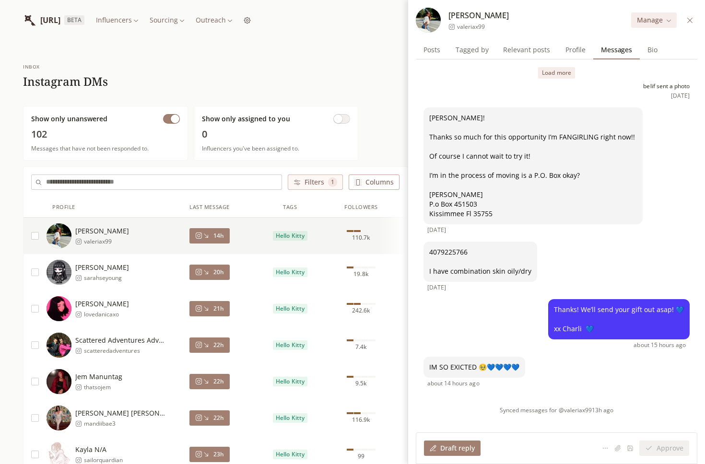
click at [553, 76] on button "Load more" at bounding box center [556, 73] width 36 height 12
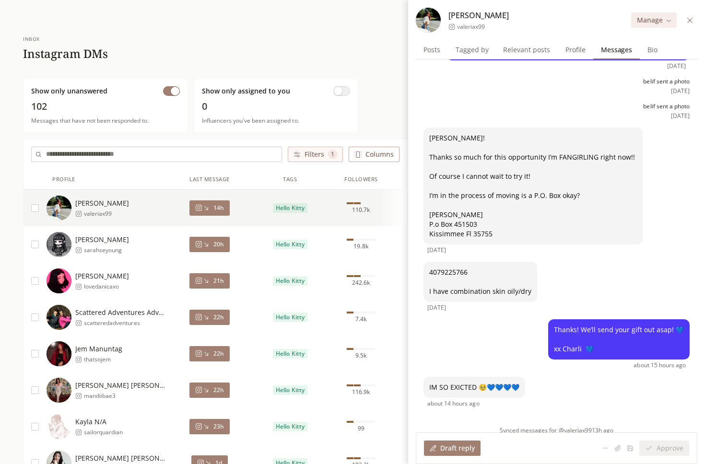
scroll to position [37, 0]
